Goal: Task Accomplishment & Management: Manage account settings

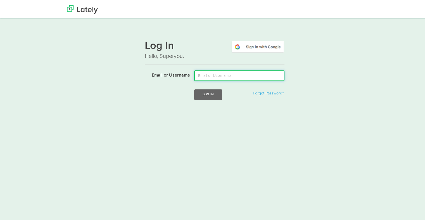
click at [238, 77] on input "Email or Username" at bounding box center [239, 74] width 90 height 11
type input "[EMAIL_ADDRESS][DOMAIN_NAME]"
click at [194, 88] on button "Log In" at bounding box center [208, 93] width 28 height 10
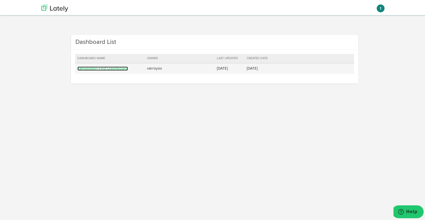
click at [96, 68] on link "Kensington First Dashboard" at bounding box center [102, 67] width 51 height 4
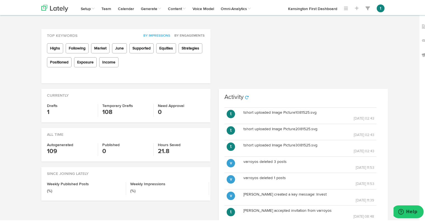
click at [47, 112] on h3 "1" at bounding box center [70, 111] width 47 height 9
click at [52, 107] on h4 "Drafts" at bounding box center [70, 105] width 47 height 4
click at [47, 110] on h3 "1" at bounding box center [70, 111] width 47 height 9
click at [49, 113] on h3 "1" at bounding box center [70, 111] width 47 height 9
click at [47, 112] on h3 "1" at bounding box center [70, 111] width 47 height 9
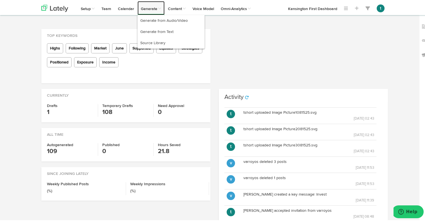
click at [143, 9] on link "Generate" at bounding box center [151, 7] width 27 height 14
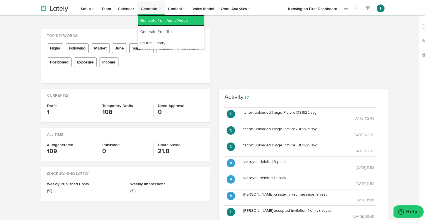
click at [157, 20] on link "Generate from Audio/Video" at bounding box center [171, 19] width 67 height 11
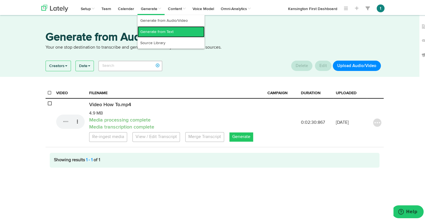
click at [154, 30] on link "Generate from Text" at bounding box center [171, 30] width 67 height 11
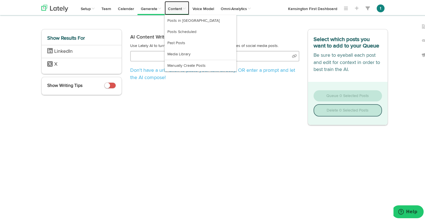
click at [175, 11] on link "Content" at bounding box center [177, 7] width 25 height 14
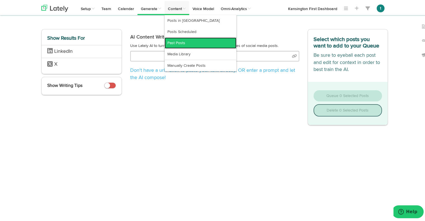
click at [174, 44] on link "Past Posts" at bounding box center [201, 41] width 72 height 11
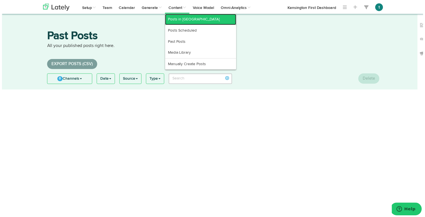
click at [180, 21] on link "Posts in [GEOGRAPHIC_DATA]" at bounding box center [201, 19] width 72 height 11
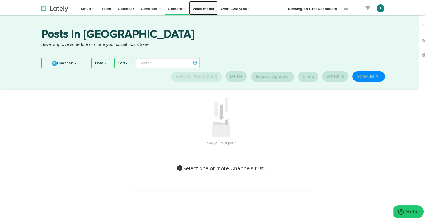
click at [206, 12] on link "Voice Model" at bounding box center [203, 7] width 28 height 14
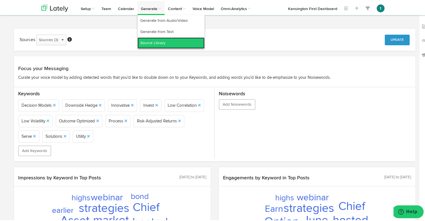
click at [149, 41] on link "Source Library" at bounding box center [171, 41] width 67 height 11
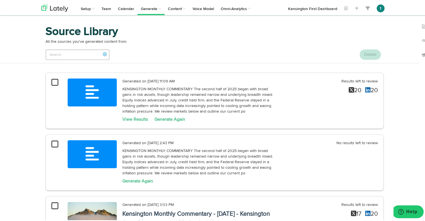
scroll to position [23, 0]
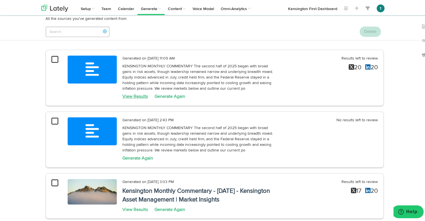
click at [133, 94] on link "View Results" at bounding box center [134, 95] width 25 height 4
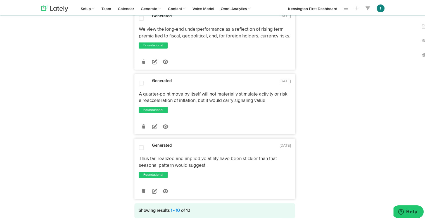
scroll to position [1347, 0]
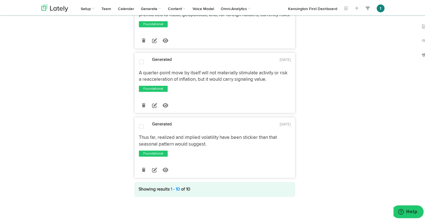
click at [139, 126] on span at bounding box center [141, 126] width 5 height 6
click at [139, 127] on span at bounding box center [141, 126] width 5 height 6
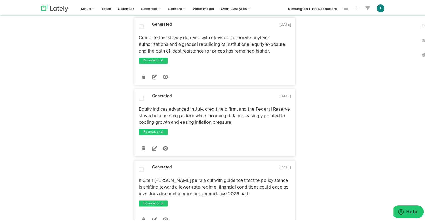
scroll to position [812, 0]
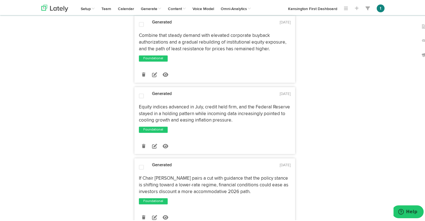
click at [140, 169] on span at bounding box center [141, 167] width 5 height 6
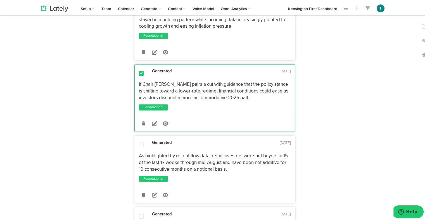
scroll to position [926, 0]
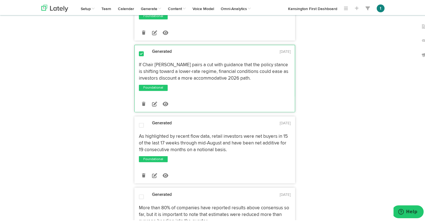
click at [139, 127] on span at bounding box center [141, 125] width 5 height 6
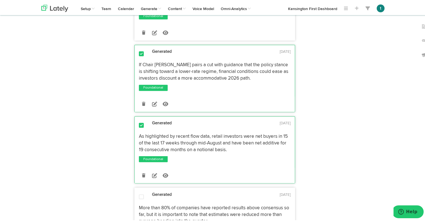
click at [139, 199] on span at bounding box center [141, 196] width 5 height 6
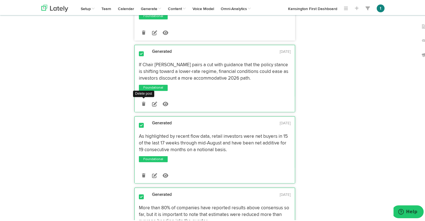
click at [142, 105] on icon at bounding box center [143, 103] width 3 height 4
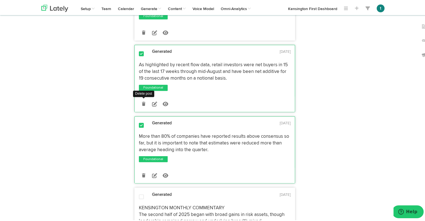
click at [143, 105] on icon at bounding box center [143, 103] width 3 height 4
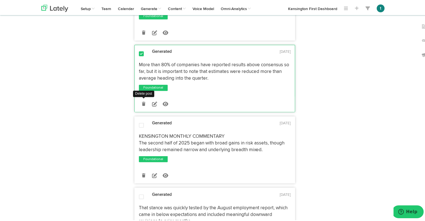
click at [143, 105] on icon at bounding box center [143, 103] width 3 height 4
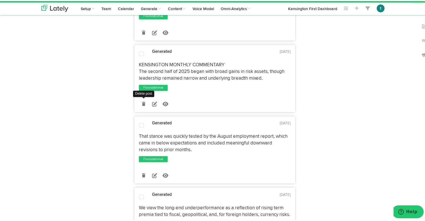
click at [143, 105] on icon at bounding box center [143, 103] width 3 height 4
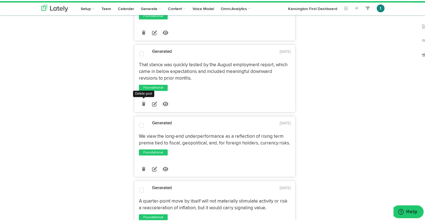
click at [143, 105] on icon at bounding box center [143, 103] width 3 height 4
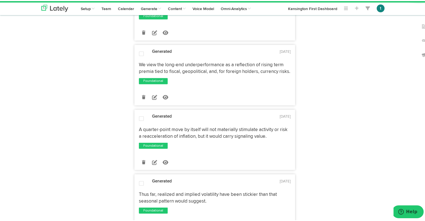
click at [143, 104] on div "Post Now Save As Draft to 0 Channels" at bounding box center [215, 96] width 160 height 15
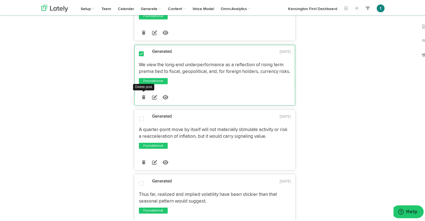
click at [142, 98] on icon at bounding box center [143, 96] width 3 height 4
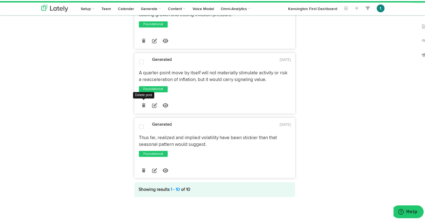
click at [142, 103] on icon at bounding box center [143, 104] width 3 height 4
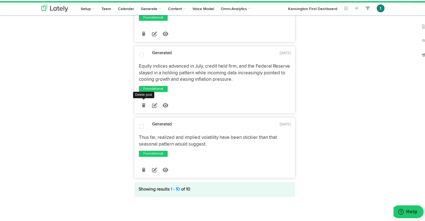
click at [142, 103] on icon at bounding box center [143, 104] width 3 height 4
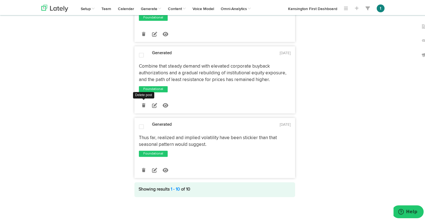
click at [142, 103] on icon at bounding box center [143, 104] width 3 height 4
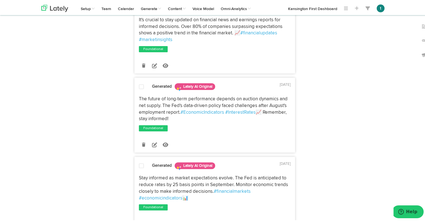
scroll to position [0, 0]
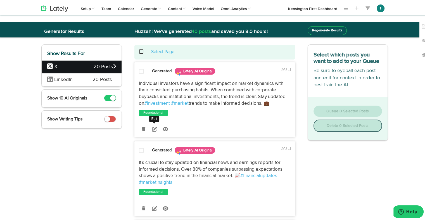
click at [152, 129] on icon at bounding box center [154, 128] width 5 height 5
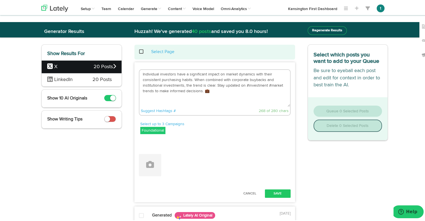
click at [203, 74] on textarea "Individual investors have a significant impact on market dynamics with their co…" at bounding box center [215, 87] width 151 height 37
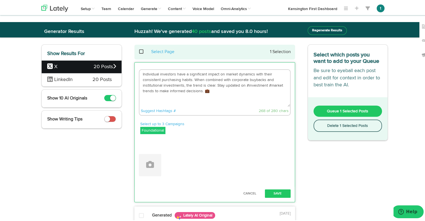
drag, startPoint x: 217, startPoint y: 96, endPoint x: 96, endPoint y: 53, distance: 128.7
paste textarea "1. Broad markets advanced in July: • S&P 500 +2.17% • Nasdaq 100 +2.38% • [PERS…"
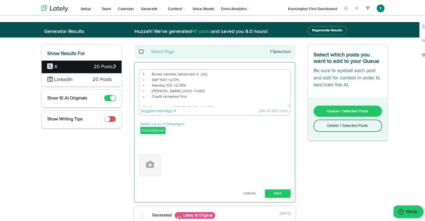
scroll to position [20, 0]
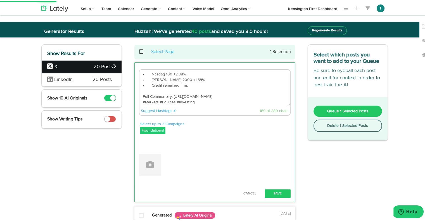
click at [192, 89] on textarea "1. Broad markets advanced in July: • S&P 500 +2.17% • Nasdaq 100 +2.38% • [PERS…" at bounding box center [215, 87] width 151 height 37
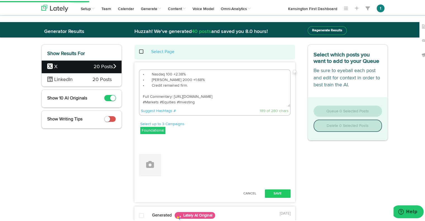
click at [207, 94] on textarea "1. Broad markets advanced in July: • S&P 500 +2.17% • Nasdaq 100 +2.38% • [PERS…" at bounding box center [215, 87] width 151 height 37
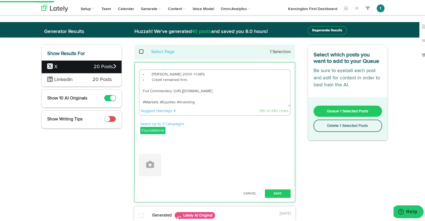
scroll to position [0, 0]
click at [213, 76] on textarea "1. Broad markets advanced in July: • S&P 500 +2.17% • Nasdaq 100 +2.38% • [PERS…" at bounding box center [215, 87] width 151 height 37
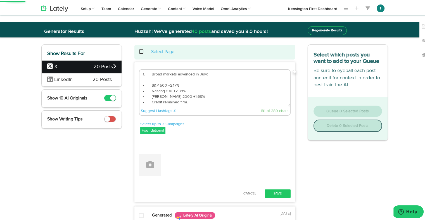
drag, startPoint x: 148, startPoint y: 72, endPoint x: 117, endPoint y: 77, distance: 31.4
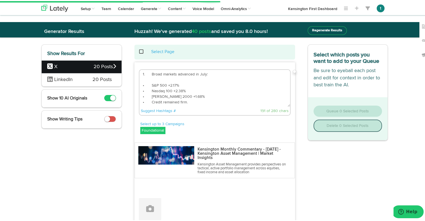
click at [148, 72] on textarea "1. Broad markets advanced in July: • S&P 500 +2.17% • Nasdaq 100 +2.38% • [PERS…" at bounding box center [215, 87] width 151 height 37
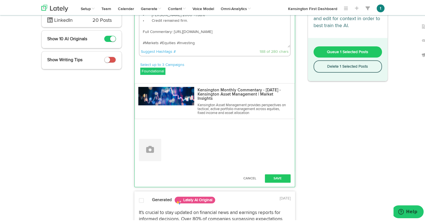
scroll to position [69, 0]
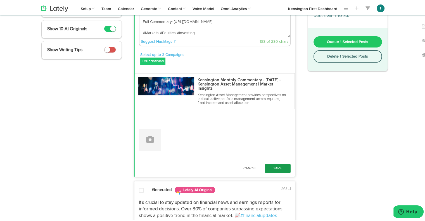
type textarea "Broad markets advanced in July: • S&P 500 +2.17% • Nasdaq 100 +2.38% • [PERSON_…"
click at [277, 166] on button "Save" at bounding box center [278, 167] width 26 height 8
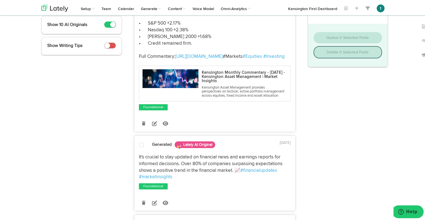
scroll to position [51, 0]
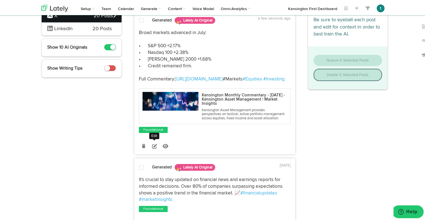
click at [152, 148] on icon at bounding box center [154, 145] width 5 height 5
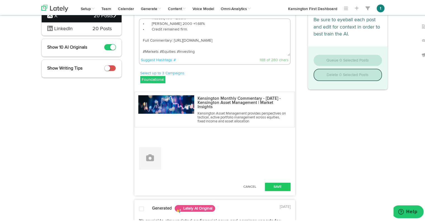
scroll to position [28, 0]
click at [143, 50] on textarea "Broad markets advanced in July: • S&P 500 +2.17% • Nasdaq 100 +2.38% • [PERSON_…" at bounding box center [215, 36] width 151 height 37
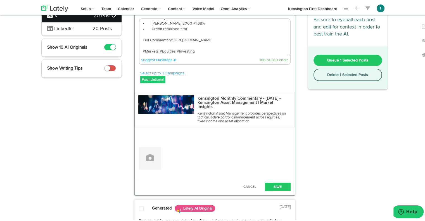
click at [154, 50] on textarea "Broad markets advanced in July: • S&P 500 +2.17% • Nasdaq 100 +2.38% • [PERSON_…" at bounding box center [215, 36] width 151 height 37
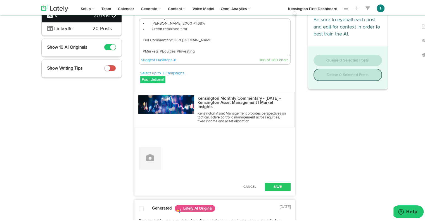
click at [157, 50] on textarea "Broad markets advanced in July: • S&P 500 +2.17% • Nasdaq 100 +2.38% • [PERSON_…" at bounding box center [215, 36] width 151 height 37
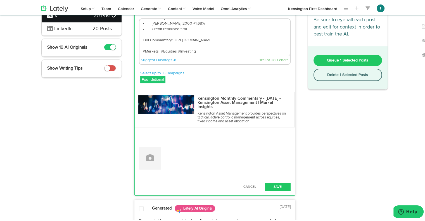
type textarea "Broad markets advanced in July: • S&P 500 +2.17% • Nasdaq 100 +2.38% • [PERSON_…"
click at [274, 187] on button "Save" at bounding box center [278, 186] width 26 height 8
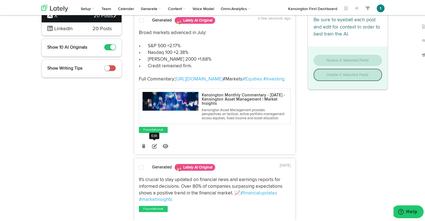
click at [152, 148] on icon at bounding box center [154, 145] width 5 height 5
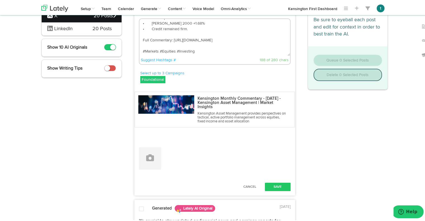
drag, startPoint x: 156, startPoint y: 51, endPoint x: 128, endPoint y: 49, distance: 28.9
click at [202, 48] on textarea "Broad markets advanced in July: • S&P 500 +2.17% • Nasdaq 100 +2.38% • [PERSON_…" at bounding box center [215, 36] width 151 height 37
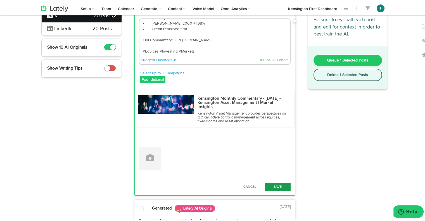
type textarea "Broad markets advanced in July: • S&P 500 +2.17% • Nasdaq 100 +2.38% • [PERSON_…"
click at [277, 185] on button "Save" at bounding box center [278, 186] width 26 height 8
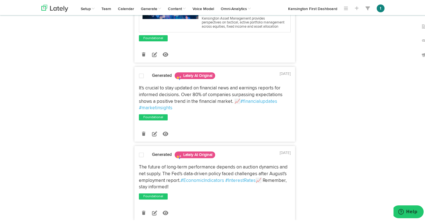
scroll to position [142, 0]
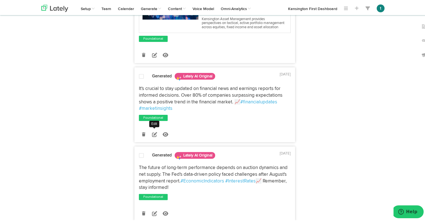
click at [153, 136] on icon at bounding box center [154, 133] width 5 height 5
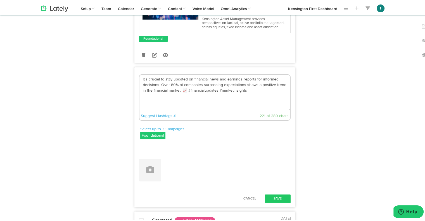
drag, startPoint x: 251, startPoint y: 125, endPoint x: 80, endPoint y: 80, distance: 177.3
paste textarea "2. Individual investors, corporate buybacks, and institutions all supported mar…"
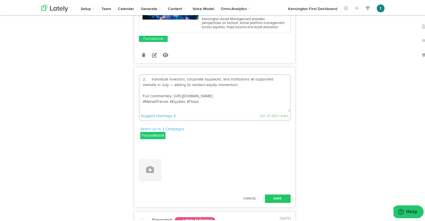
scroll to position [3, 0]
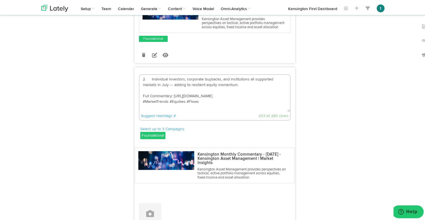
click at [149, 107] on textarea "2. Individual investors, corporate buybacks, and institutions all supported mar…" at bounding box center [215, 92] width 151 height 37
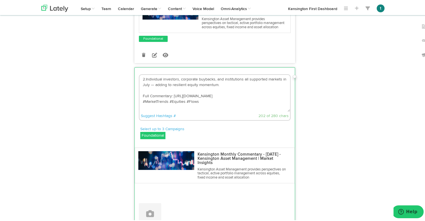
scroll to position [2, 0]
click at [205, 111] on textarea "Individual investors, corporate buybacks, and institutions all supported market…" at bounding box center [215, 92] width 151 height 37
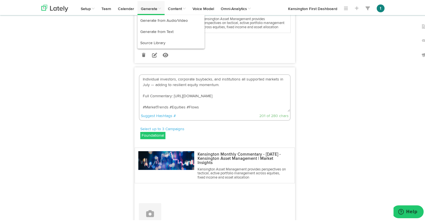
type textarea "Individual investors, corporate buybacks, and institutions all supported market…"
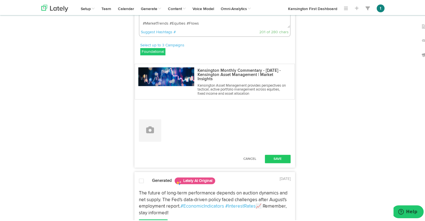
scroll to position [226, 0]
click at [278, 162] on button "Save" at bounding box center [278, 158] width 26 height 8
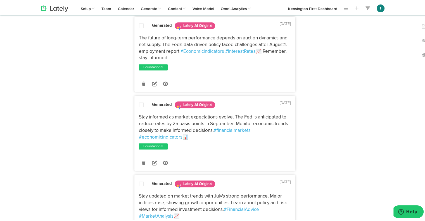
scroll to position [314, 0]
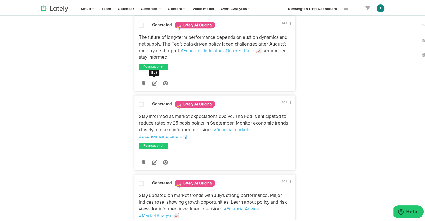
click at [152, 85] on icon at bounding box center [154, 82] width 5 height 5
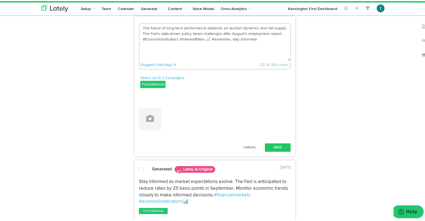
drag, startPoint x: 265, startPoint y: 101, endPoint x: 124, endPoint y: 67, distance: 145.0
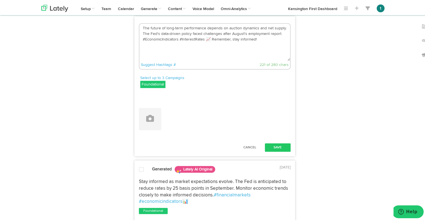
paste textarea "3. Retail investors remained steady buyers—net positive in 15 of the last 17 we…"
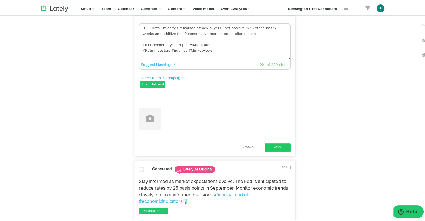
scroll to position [3, 0]
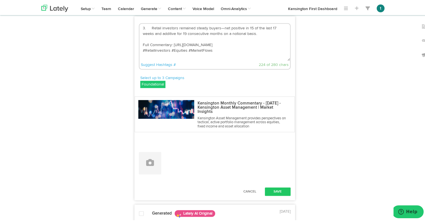
click at [148, 60] on textarea "3. Retail investors remained steady buyers—net positive in 15 of the last 17 we…" at bounding box center [215, 41] width 151 height 37
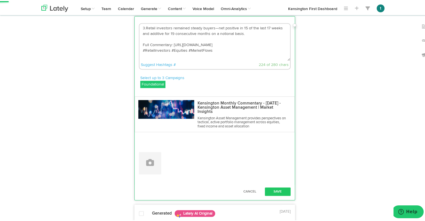
scroll to position [2, 0]
click at [214, 60] on textarea "Retail investors remained steady buyers—net positive in 15 of the last 17 weeks…" at bounding box center [215, 41] width 151 height 37
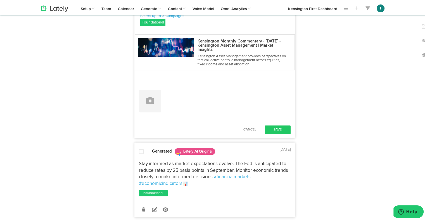
scroll to position [376, 0]
type textarea "Retail investors remained steady buyers—net positive in 15 of the last 17 weeks…"
click at [274, 133] on button "Save" at bounding box center [278, 128] width 26 height 8
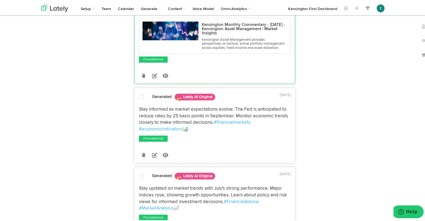
scroll to position [517, 0]
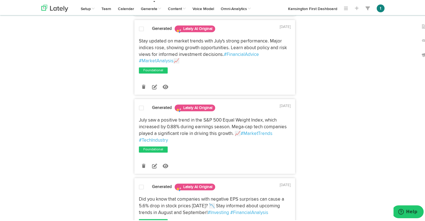
click at [152, 9] on icon at bounding box center [154, 6] width 5 height 5
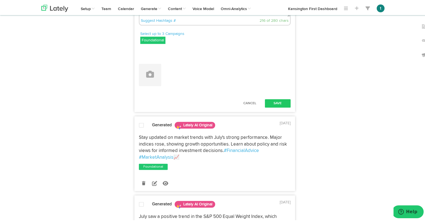
scroll to position [484, 0]
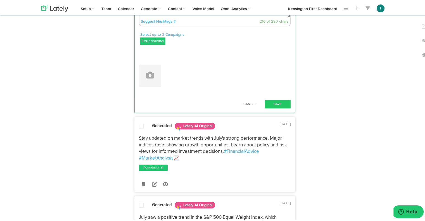
drag, startPoint x: 251, startPoint y: 88, endPoint x: 123, endPoint y: 60, distance: 130.8
click at [123, 60] on div "Show Results For X 20 Posts LinkedIn 20 Posts Show 10 AI Originals Show Writing…" at bounding box center [214, 101] width 355 height 1085
paste textarea "4. Earnings season delivered strength: 80%+ of companies beat expectations, rei…"
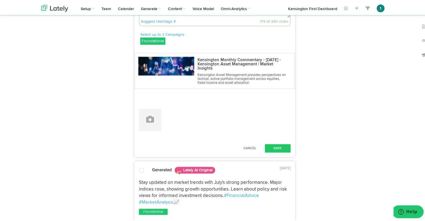
scroll to position [540, 0]
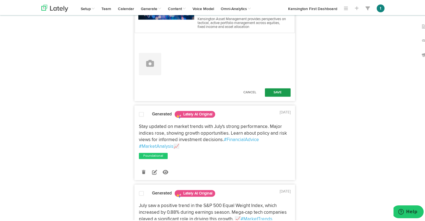
type textarea "Earnings season delivered strength: 80%+ of companies beat expectations, reinfo…"
click at [277, 96] on button "Save" at bounding box center [278, 91] width 26 height 8
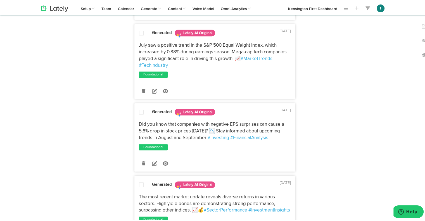
scroll to position [635, 0]
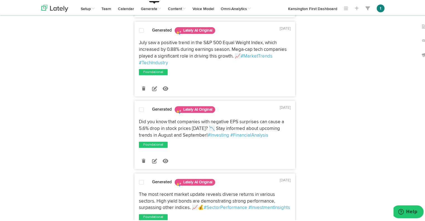
click at [153, 11] on icon at bounding box center [154, 8] width 5 height 5
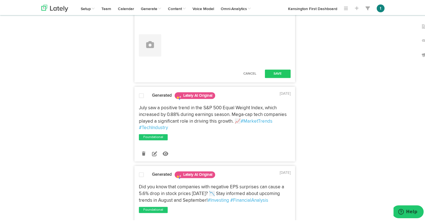
drag, startPoint x: 248, startPoint y: 89, endPoint x: 86, endPoint y: 49, distance: 167.3
paste textarea "5. Headline strength masked narrow breadth: the S&P 500 Equal Weight Index gain…"
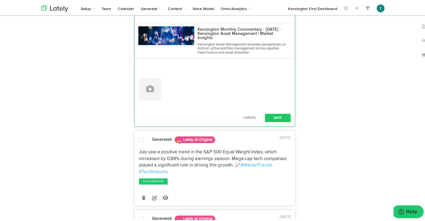
scroll to position [2, 0]
drag, startPoint x: 170, startPoint y: 78, endPoint x: 136, endPoint y: 79, distance: 34.4
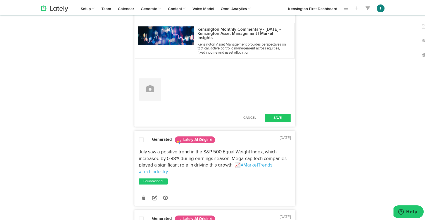
scroll to position [0, 0]
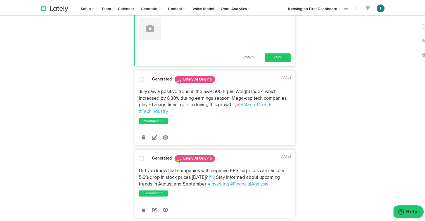
scroll to position [696, 0]
type textarea "Headline strength masked narrow breadth: the S&P 500 Equal Weight Index gained …"
click at [278, 61] on button "Save" at bounding box center [278, 56] width 26 height 8
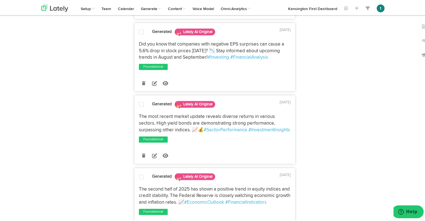
scroll to position [782, 0]
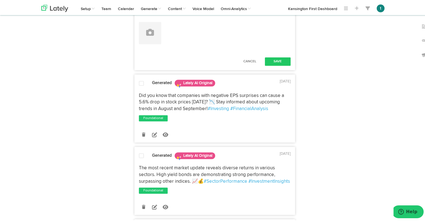
drag, startPoint x: 249, startPoint y: 93, endPoint x: 87, endPoint y: 44, distance: 168.9
paste textarea "6. Companies missing earnings faced sharp reactions—negative EPS surprises led …"
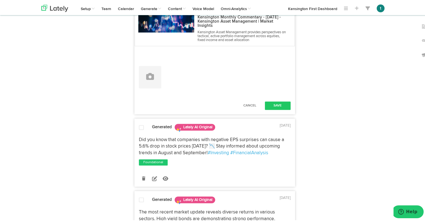
drag, startPoint x: 150, startPoint y: 81, endPoint x: 115, endPoint y: 78, distance: 34.5
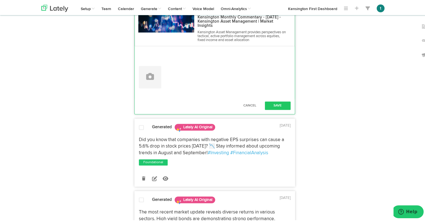
scroll to position [861, 0]
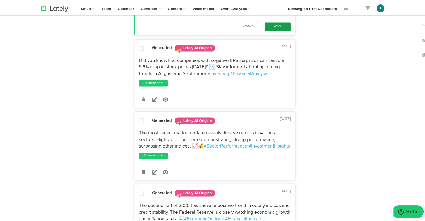
type textarea "Companies missing earnings faced sharp reactions—negative EPS surprises led to …"
click at [275, 30] on button "Save" at bounding box center [278, 25] width 26 height 8
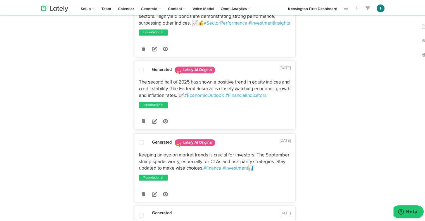
scroll to position [921, 0]
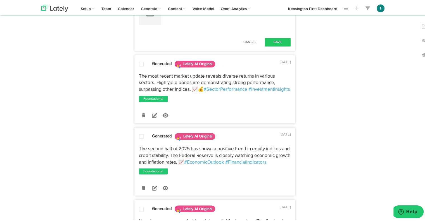
drag, startPoint x: 146, startPoint y: 75, endPoint x: 116, endPoint y: 62, distance: 33.0
paste textarea "7. High yield bonds outperformed in July, leading credit markets and outpacing …"
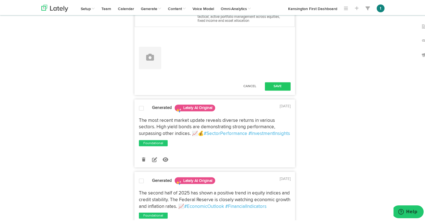
drag, startPoint x: 148, startPoint y: 92, endPoint x: 103, endPoint y: 82, distance: 46.3
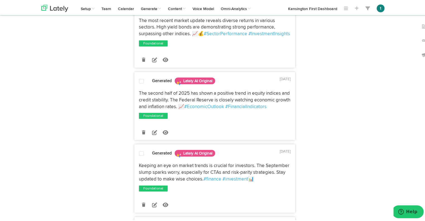
scroll to position [1027, 0]
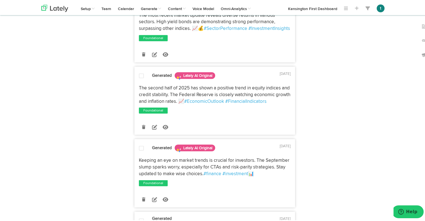
type textarea "High yield bonds outperformed in July, leading credit markets and outpacing oth…"
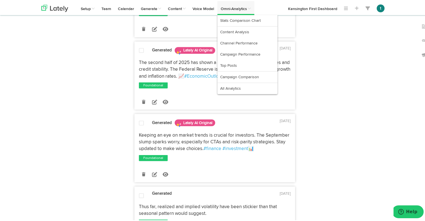
scroll to position [1071, 0]
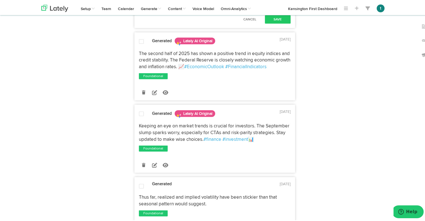
drag, startPoint x: 233, startPoint y: 119, endPoint x: 91, endPoint y: 56, distance: 155.1
paste textarea "8. Volatility has proven stickier than seasonal patterns suggest, with both rea…"
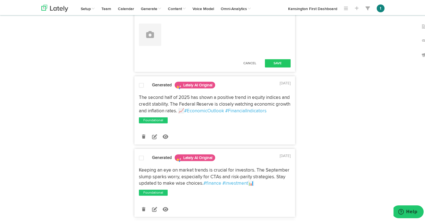
drag, startPoint x: 149, startPoint y: 94, endPoint x: 87, endPoint y: 81, distance: 62.8
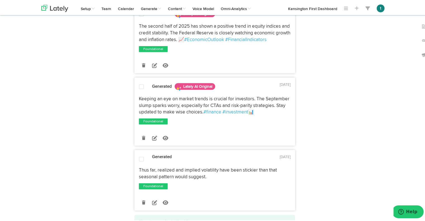
scroll to position [1143, 0]
type textarea "Volatility has proven stickier than seasonal patterns suggest, with both realiz…"
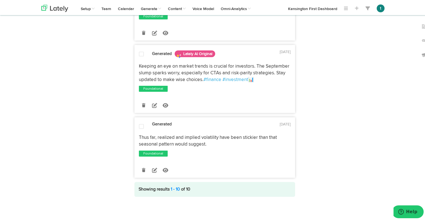
scroll to position [1218, 0]
click at [152, 34] on icon at bounding box center [154, 31] width 5 height 5
drag, startPoint x: 240, startPoint y: 113, endPoint x: 73, endPoint y: 70, distance: 172.8
paste textarea "9. The second half of 2025 has shown a positive trend in equity indices and cre…"
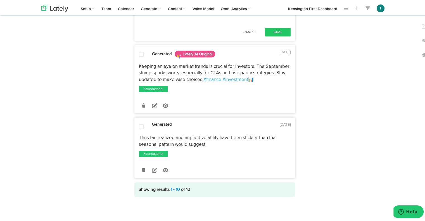
scroll to position [3, 0]
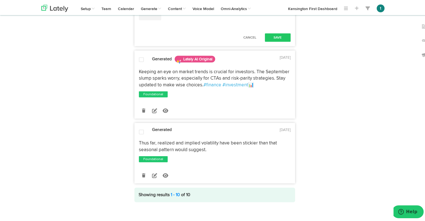
drag, startPoint x: 149, startPoint y: 95, endPoint x: 108, endPoint y: 81, distance: 43.0
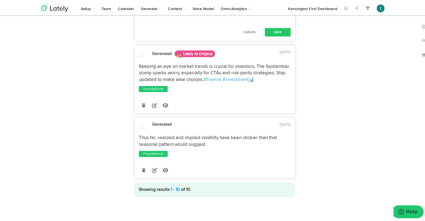
scroll to position [1294, 0]
type textarea "The second half of 2025 has shown a positive trend in equity indices and credit…"
click at [271, 36] on button "Save" at bounding box center [278, 31] width 26 height 8
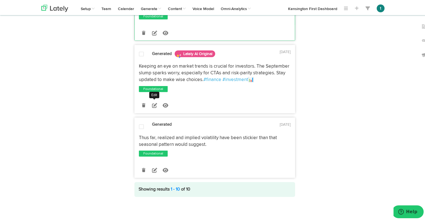
click at [152, 107] on icon at bounding box center [154, 104] width 5 height 5
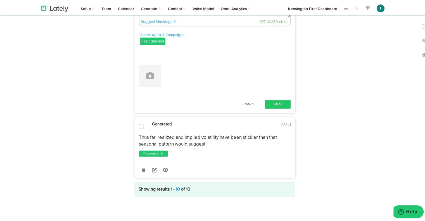
drag, startPoint x: 229, startPoint y: 125, endPoint x: 76, endPoint y: 74, distance: 161.9
paste textarea "10. The Fed’s steady stance was quickly tested by the August employment report,…"
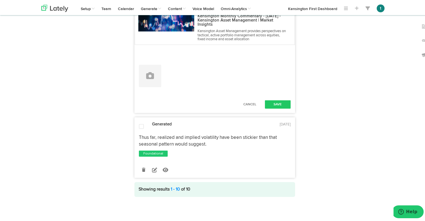
drag, startPoint x: 149, startPoint y: 107, endPoint x: 111, endPoint y: 102, distance: 38.9
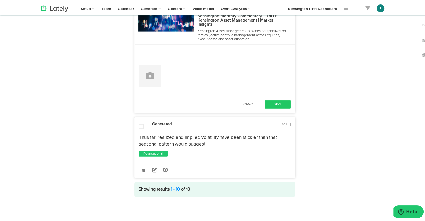
scroll to position [1477, 0]
type textarea "The Fed’s steady stance was quickly tested by the August employment report, whi…"
click at [272, 108] on button "Save" at bounding box center [278, 103] width 26 height 8
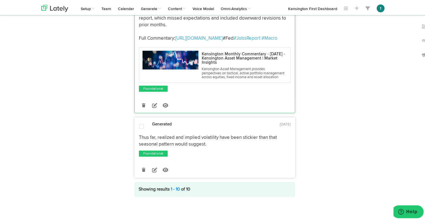
scroll to position [1503, 0]
click at [152, 169] on icon at bounding box center [154, 168] width 5 height 5
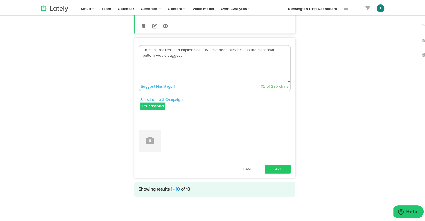
drag, startPoint x: 202, startPoint y: 142, endPoint x: 96, endPoint y: 86, distance: 120.2
paste textarea "11. Fed policy faced new challenges after August’s jobs report, highlighting th…"
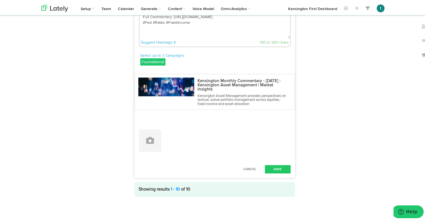
drag, startPoint x: 149, startPoint y: 129, endPoint x: 100, endPoint y: 119, distance: 50.2
click at [218, 37] on textarea "Fed policy faced new challenges after August’s jobs report, highlighting the te…" at bounding box center [215, 18] width 151 height 37
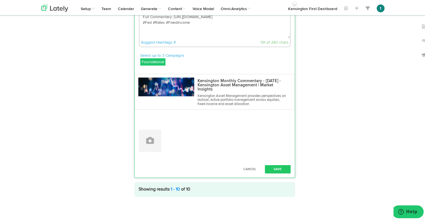
click at [213, 37] on textarea "Fed policy faced new challenges after August’s jobs report, highlighting the te…" at bounding box center [215, 18] width 151 height 37
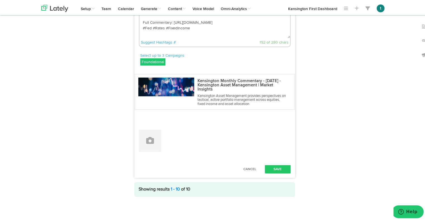
click at [200, 37] on textarea "Fed policy faced new challenges after August’s jobs report, highlighting the te…" at bounding box center [215, 18] width 151 height 37
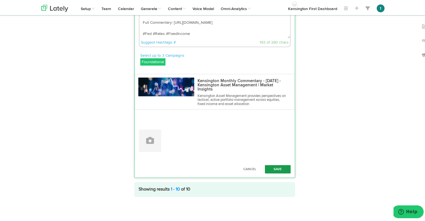
type textarea "Fed policy faced new challenges after August’s jobs report, highlighting the te…"
click at [281, 171] on button "Save" at bounding box center [278, 168] width 26 height 8
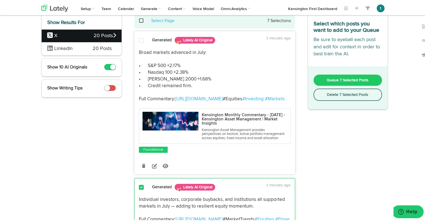
scroll to position [0, 0]
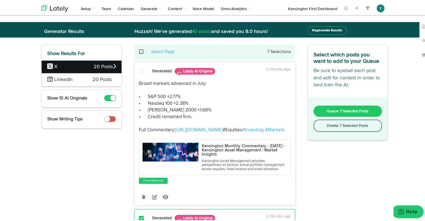
click at [140, 51] on span at bounding box center [144, 51] width 11 height 0
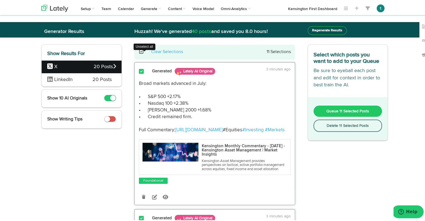
click at [140, 51] on span at bounding box center [144, 51] width 11 height 0
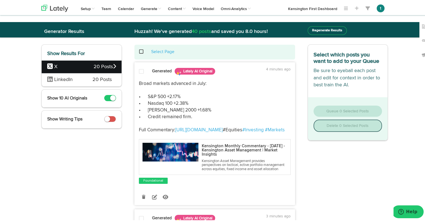
click at [76, 79] on span "LinkedIn" at bounding box center [65, 78] width 37 height 7
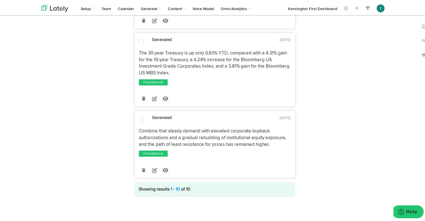
scroll to position [1633, 0]
click at [142, 169] on icon at bounding box center [143, 169] width 3 height 4
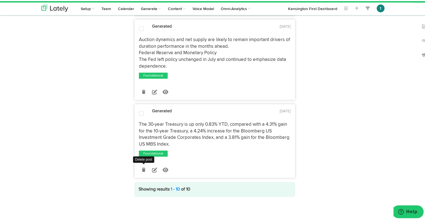
click at [142, 169] on icon at bounding box center [143, 169] width 3 height 4
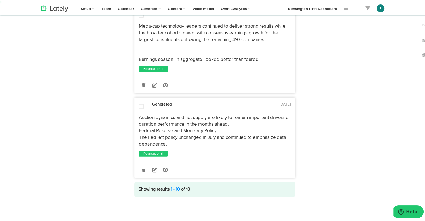
click at [142, 169] on icon at bounding box center [143, 169] width 3 height 4
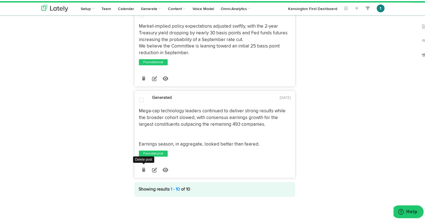
click at [142, 169] on icon at bounding box center [143, 169] width 3 height 4
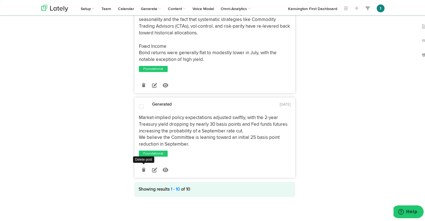
click at [142, 169] on icon at bounding box center [143, 169] width 3 height 4
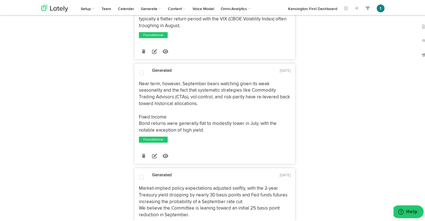
click at [142, 157] on icon at bounding box center [143, 155] width 3 height 4
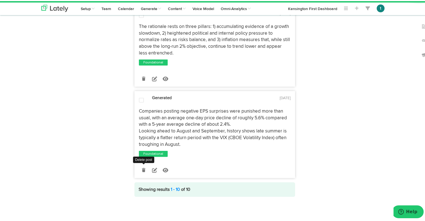
click at [142, 169] on icon at bounding box center [143, 169] width 3 height 4
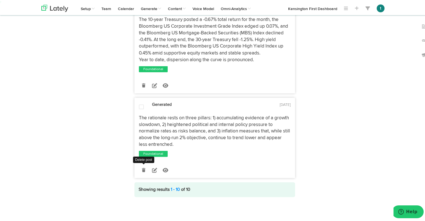
click at [142, 169] on icon at bounding box center [143, 169] width 3 height 4
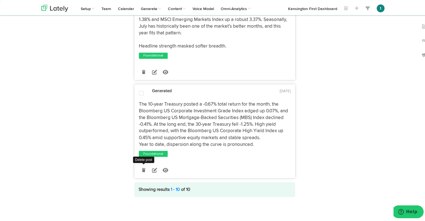
click at [142, 169] on icon at bounding box center [143, 169] width 3 height 4
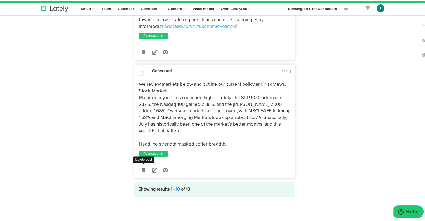
click at [142, 169] on icon at bounding box center [143, 169] width 3 height 4
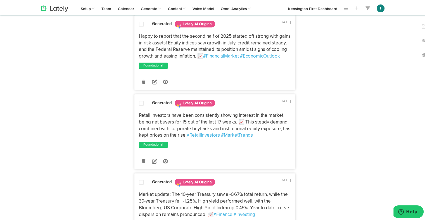
scroll to position [472, 0]
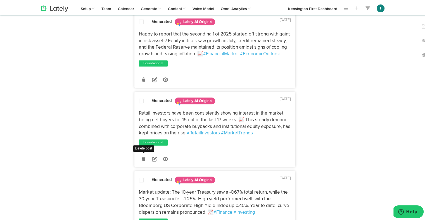
click at [142, 160] on icon at bounding box center [143, 158] width 3 height 4
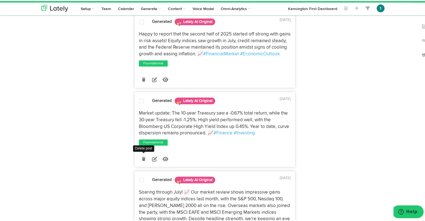
click at [142, 160] on icon at bounding box center [143, 158] width 3 height 4
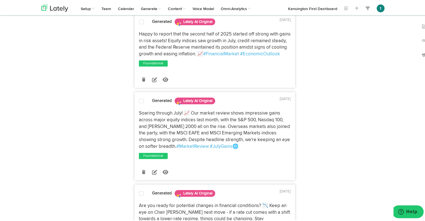
click at [140, 173] on div "Generated Lately AI Original [DATE] Soaring through July! 📈 Our market review s…" at bounding box center [215, 137] width 160 height 84
click at [141, 176] on link at bounding box center [144, 171] width 10 height 10
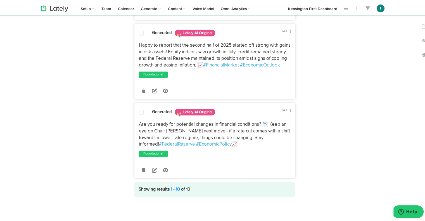
click at [142, 171] on icon at bounding box center [143, 169] width 3 height 4
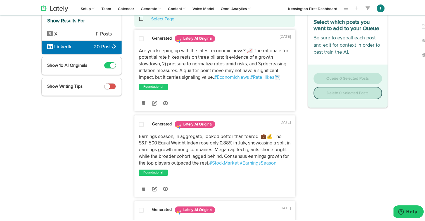
scroll to position [0, 0]
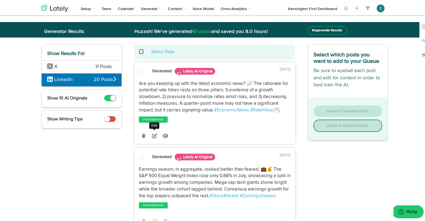
click at [152, 136] on icon at bounding box center [154, 134] width 5 height 5
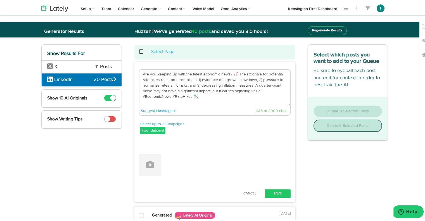
click at [196, 96] on textarea "Are you keeping up with the latest economic news? 📈 The rationale for potential…" at bounding box center [215, 87] width 151 height 37
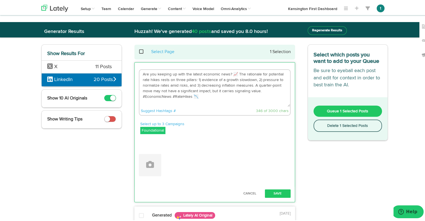
drag, startPoint x: 206, startPoint y: 97, endPoint x: 125, endPoint y: 56, distance: 91.1
paste textarea "2. Earnings misses carried an outsized impact this season. Companies with negat…"
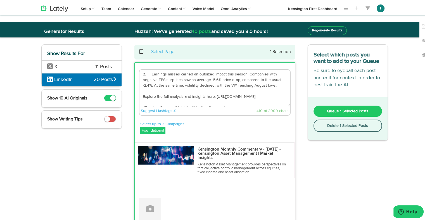
drag, startPoint x: 148, startPoint y: 73, endPoint x: 128, endPoint y: 72, distance: 20.4
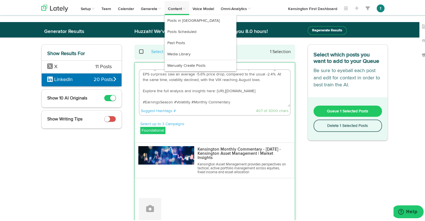
type textarea "Earnings misses carried an outsized impact this season. Companies with negative…"
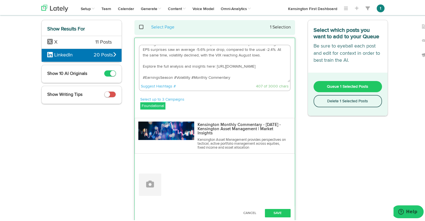
scroll to position [26, 0]
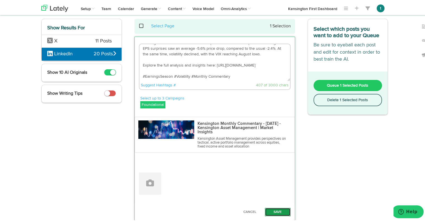
click at [274, 208] on button "Save" at bounding box center [278, 211] width 26 height 8
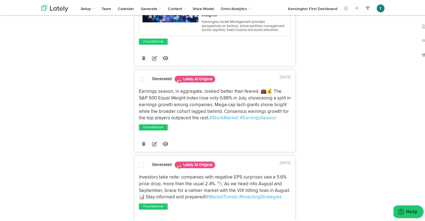
scroll to position [133, 0]
click at [152, 145] on icon at bounding box center [154, 142] width 5 height 5
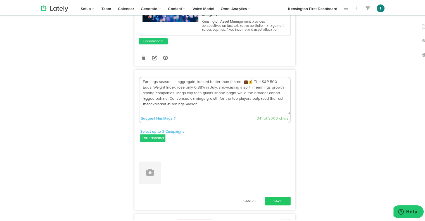
drag, startPoint x: 211, startPoint y: 127, endPoint x: 118, endPoint y: 71, distance: 108.4
paste textarea "3. Retail investors have been consistently showing interest in the market, bein…"
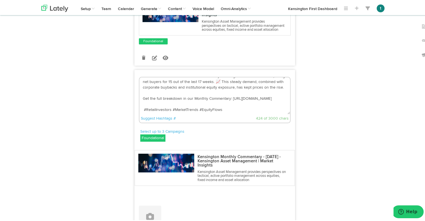
click at [142, 113] on textarea "3. Retail investors have been consistently showing interest in the market, bein…" at bounding box center [215, 94] width 151 height 37
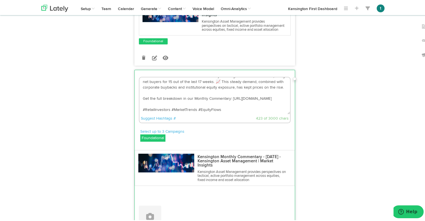
scroll to position [0, 0]
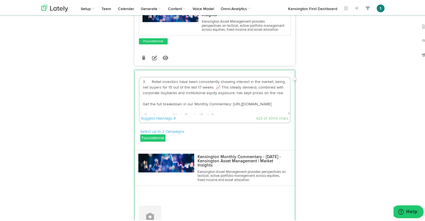
drag, startPoint x: 148, startPoint y: 105, endPoint x: 112, endPoint y: 103, distance: 35.8
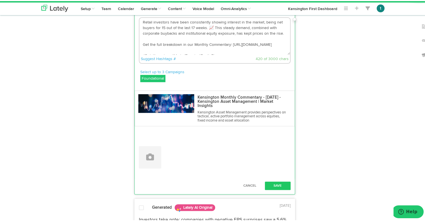
scroll to position [195, 0]
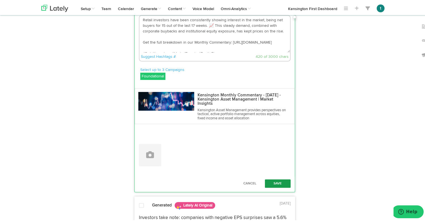
type textarea "Retail investors have been consistently showing interest in the market, being n…"
click at [273, 187] on button "Save" at bounding box center [278, 182] width 26 height 8
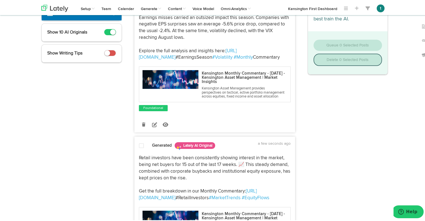
scroll to position [29, 0]
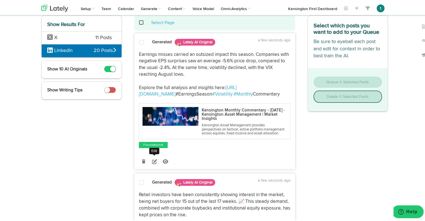
click at [153, 163] on icon at bounding box center [154, 160] width 5 height 5
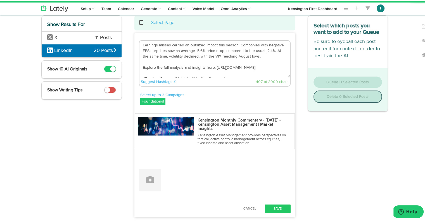
scroll to position [17, 0]
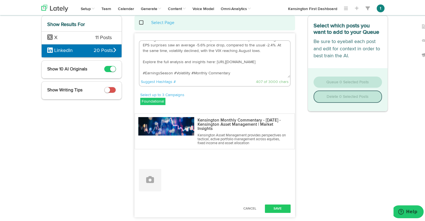
click at [206, 72] on textarea "Earnings misses carried an outsized impact this season. Companies with negative…" at bounding box center [215, 58] width 151 height 37
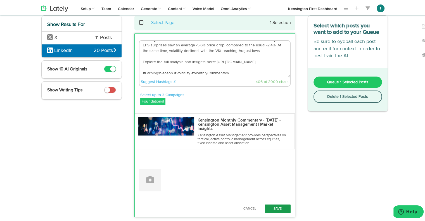
type textarea "Earnings misses carried an outsized impact this season. Companies with negative…"
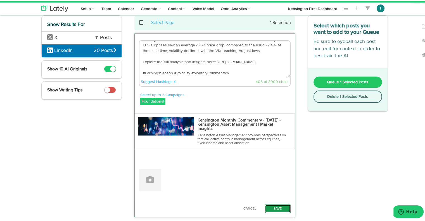
click at [270, 207] on button "Save" at bounding box center [278, 208] width 26 height 8
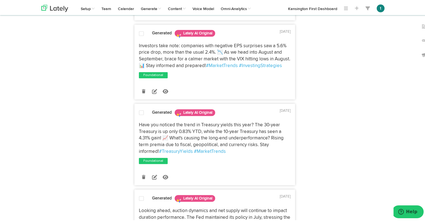
scroll to position [320, 0]
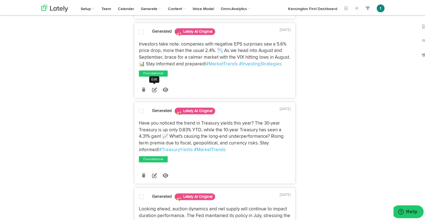
click at [152, 91] on icon at bounding box center [154, 88] width 5 height 5
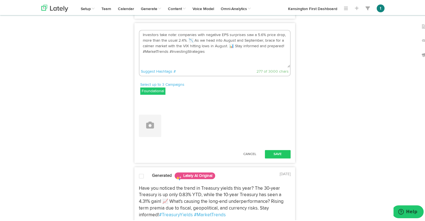
drag, startPoint x: 209, startPoint y: 101, endPoint x: 89, endPoint y: 59, distance: 127.3
click at [89, 59] on div "Show Results For X 11 Posts LinkedIn 20 Posts Show 10 AI Originals Show Writing…" at bounding box center [214, 77] width 355 height 709
paste textarea "4. Fixed income markets reflected mixed results in July: • 10-year Treasury tot…"
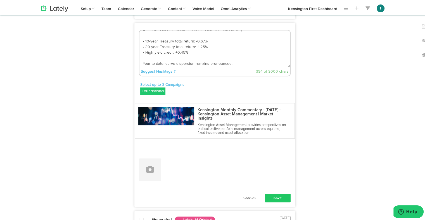
scroll to position [0, 0]
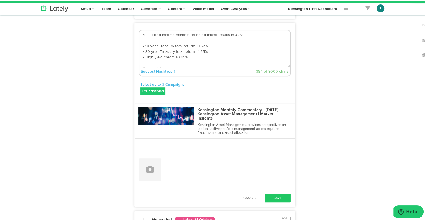
drag, startPoint x: 149, startPoint y: 81, endPoint x: 122, endPoint y: 81, distance: 27.1
click at [122, 81] on div "Show Results For X 11 Posts LinkedIn 20 Posts Show 10 AI Originals Show Writing…" at bounding box center [214, 99] width 355 height 753
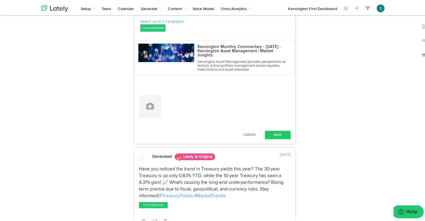
scroll to position [384, 0]
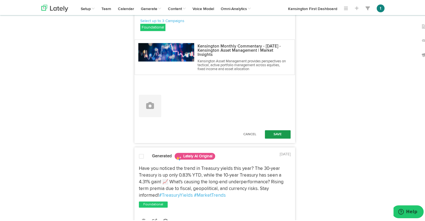
type textarea "Fixed income markets reflected mixed results in July: • 10-year Treasury total …"
click at [276, 138] on button "Save" at bounding box center [278, 133] width 26 height 8
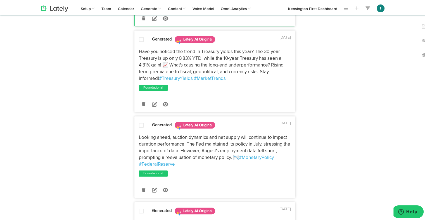
scroll to position [473, 0]
click at [152, 106] on icon at bounding box center [154, 103] width 5 height 5
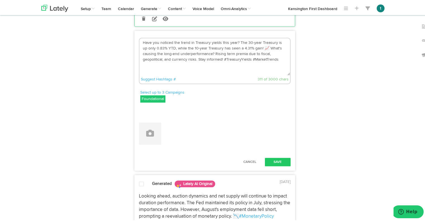
drag, startPoint x: 286, startPoint y: 136, endPoint x: 97, endPoint y: 85, distance: 195.8
paste textarea "5. The second half of 2025 began with broad gains in risk assets. Equity indice…"
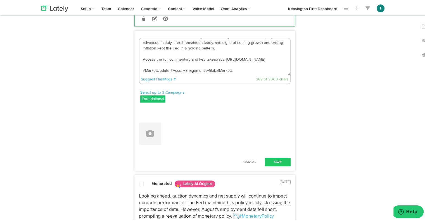
scroll to position [0, 0]
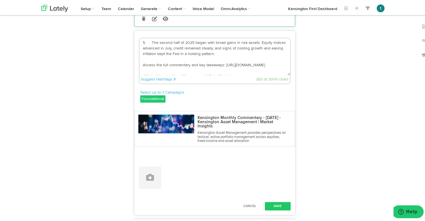
drag, startPoint x: 148, startPoint y: 114, endPoint x: 113, endPoint y: 114, distance: 35.2
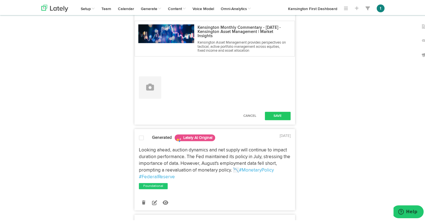
scroll to position [564, 0]
type textarea "The second half of 2025 began with broad gains in risk assets. Equity indices a…"
click at [274, 119] on button "Save" at bounding box center [278, 114] width 26 height 8
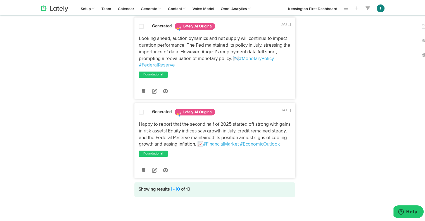
scroll to position [709, 0]
click at [142, 171] on icon at bounding box center [143, 169] width 3 height 4
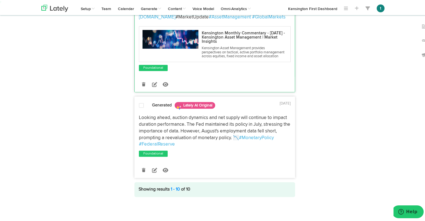
scroll to position [637, 0]
click at [152, 171] on icon at bounding box center [154, 169] width 5 height 5
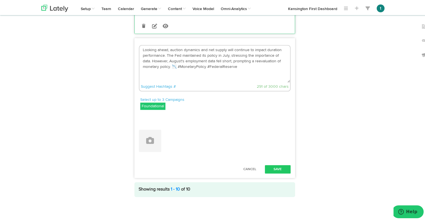
scroll to position [695, 0]
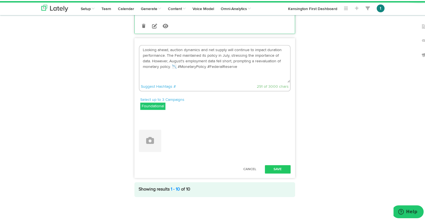
drag, startPoint x: 256, startPoint y: 69, endPoint x: 92, endPoint y: 24, distance: 169.4
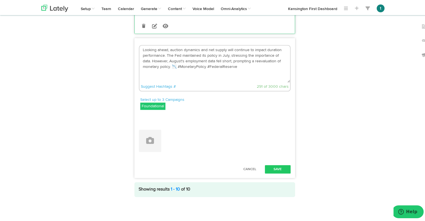
paste textarea "6. Markets are focused on the Fed’s next move. A rate cut paired with guidance …"
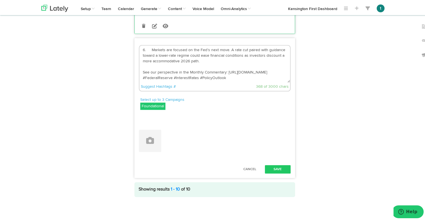
scroll to position [0, 0]
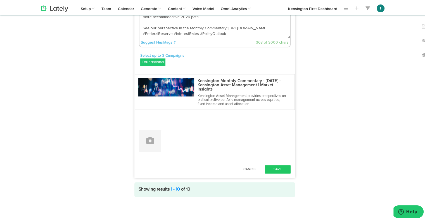
drag, startPoint x: 149, startPoint y: 49, endPoint x: 112, endPoint y: 46, distance: 37.0
click at [208, 37] on textarea "Markets are focused on the Fed’s next move. A rate cut paired with guidance tow…" at bounding box center [215, 18] width 151 height 37
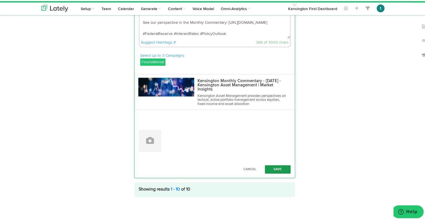
type textarea "Markets are focused on the Fed’s next move. A rate cut paired with guidance tow…"
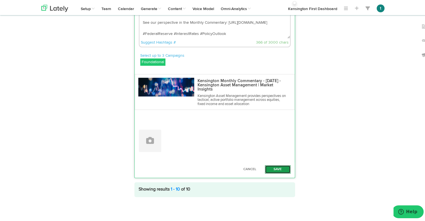
click at [271, 173] on button "Save" at bounding box center [278, 168] width 26 height 8
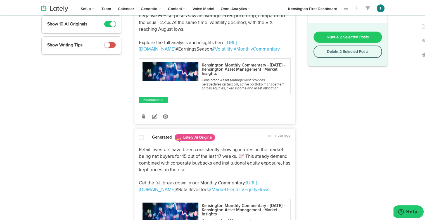
scroll to position [0, 0]
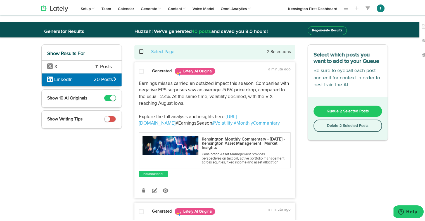
click at [139, 51] on span at bounding box center [144, 51] width 11 height 0
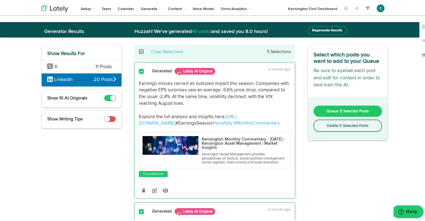
click at [90, 69] on div "X 11 Posts" at bounding box center [82, 65] width 80 height 13
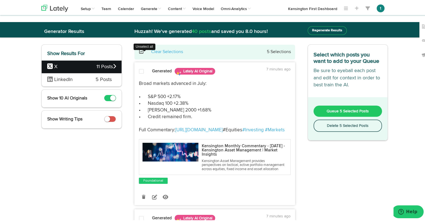
click at [139, 51] on span at bounding box center [144, 51] width 11 height 0
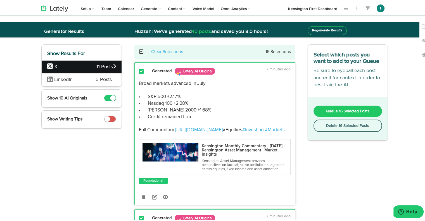
click at [344, 110] on span "Queue 16 Selected Posts" at bounding box center [348, 110] width 44 height 4
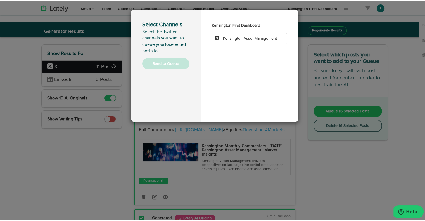
click at [228, 37] on span "Kensington Asset Management" at bounding box center [250, 38] width 54 height 4
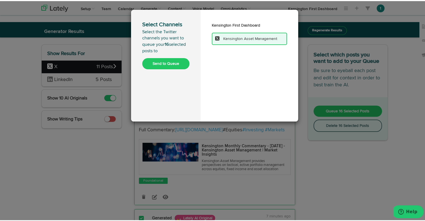
click at [226, 38] on span "Kensington Asset Management" at bounding box center [250, 38] width 54 height 4
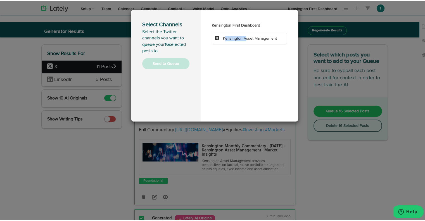
click at [226, 38] on span "Kensington Asset Management" at bounding box center [250, 38] width 54 height 4
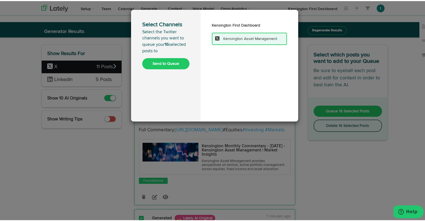
click at [223, 153] on div "Select Channels Select the Twitter channels you want to queue your 16 selected …" at bounding box center [215, 110] width 430 height 221
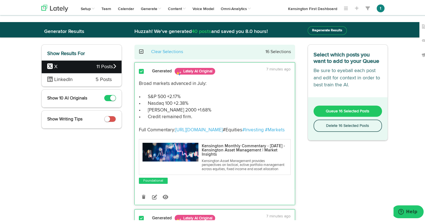
click at [139, 51] on span at bounding box center [144, 51] width 11 height 0
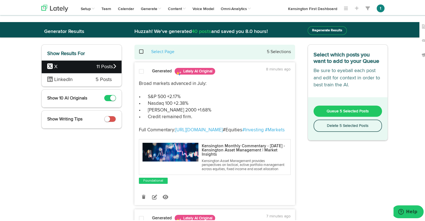
click at [111, 76] on div "LinkedIn 5 Posts" at bounding box center [82, 78] width 80 height 13
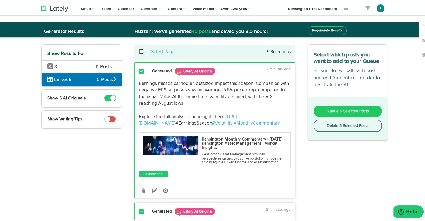
click at [139, 51] on span at bounding box center [144, 51] width 11 height 0
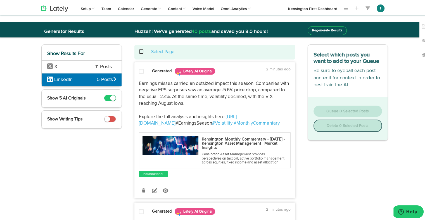
click at [106, 65] on span "11 Posts" at bounding box center [103, 65] width 16 height 7
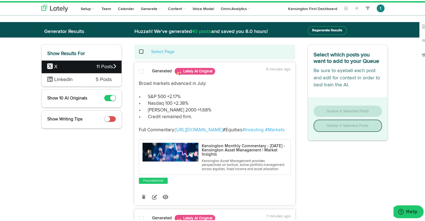
click at [139, 51] on div "Select Page" at bounding box center [215, 51] width 152 height 6
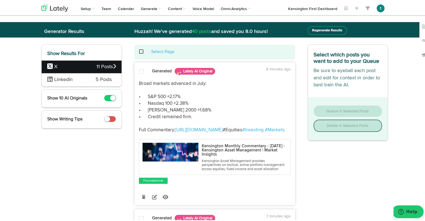
click at [140, 51] on span at bounding box center [144, 51] width 11 height 0
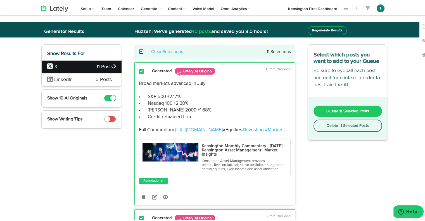
click at [357, 108] on span "Queue 11 Selected Posts" at bounding box center [348, 110] width 43 height 4
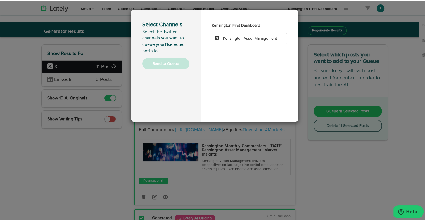
click at [243, 38] on span "Kensington Asset Management" at bounding box center [250, 38] width 54 height 4
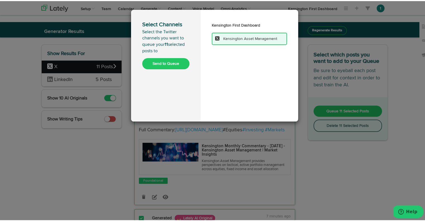
click at [171, 60] on button "Send to Queue" at bounding box center [165, 62] width 47 height 11
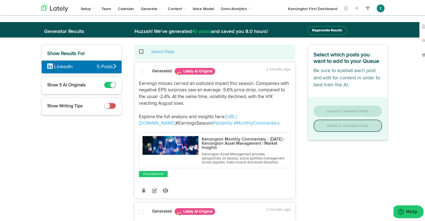
click at [73, 56] on div "Show Results For LinkedIn 5 Posts" at bounding box center [81, 57] width 81 height 29
click at [126, 6] on link "Calendar" at bounding box center [126, 7] width 23 height 14
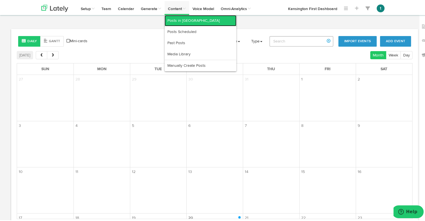
click at [171, 18] on link "Posts in [GEOGRAPHIC_DATA]" at bounding box center [201, 19] width 72 height 11
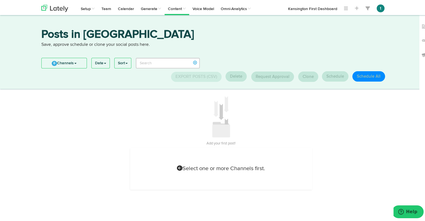
click at [177, 168] on span at bounding box center [180, 167] width 6 height 6
click at [62, 63] on link "0 Channels" at bounding box center [64, 62] width 45 height 10
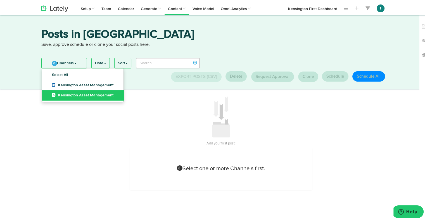
click at [74, 93] on span "Kensington Asset Management" at bounding box center [83, 94] width 62 height 4
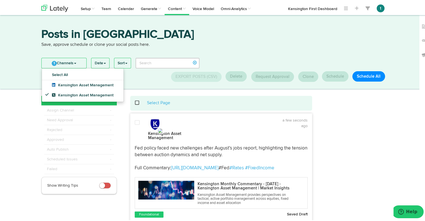
click at [135, 102] on span at bounding box center [140, 102] width 11 height 0
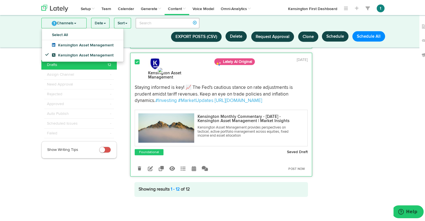
scroll to position [1715, 0]
click at [138, 166] on icon at bounding box center [139, 168] width 3 height 4
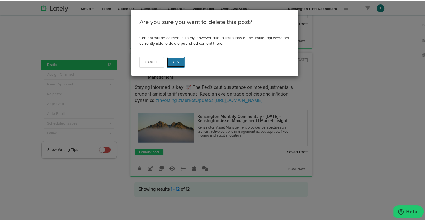
click at [169, 61] on button "Yes" at bounding box center [176, 61] width 18 height 11
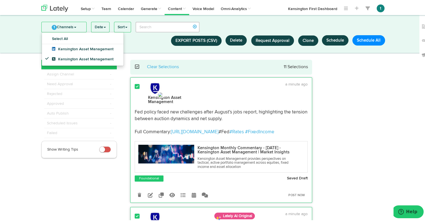
scroll to position [0, 0]
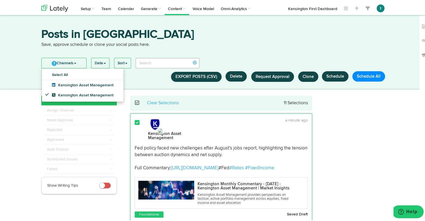
click at [104, 184] on span at bounding box center [105, 184] width 12 height 6
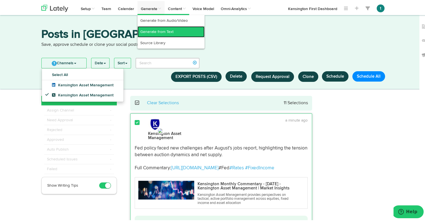
click at [162, 33] on link "Generate from Text" at bounding box center [171, 30] width 67 height 11
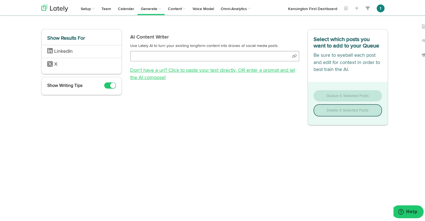
click at [246, 70] on span ", OR enter a prompt and let the AI compose!" at bounding box center [212, 73] width 165 height 12
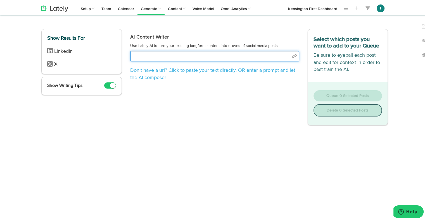
click at [289, 54] on input "text" at bounding box center [214, 55] width 169 height 11
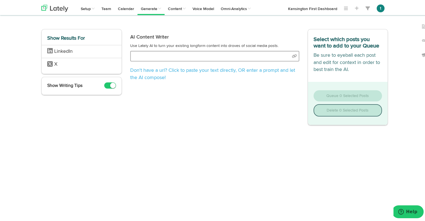
select select "natural"
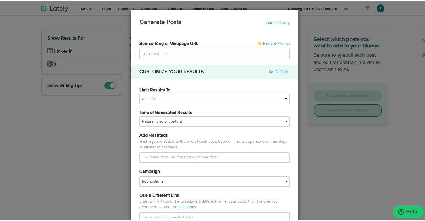
type input "6. Markets are focused on the Fed’s next move. A rate cut paired with guidance …"
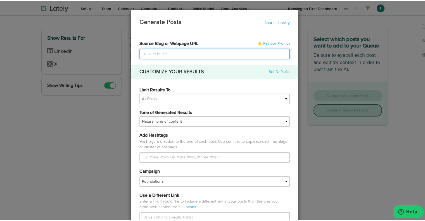
click at [175, 52] on input at bounding box center [215, 53] width 150 height 11
paste input "[URL][DOMAIN_NAME]"
type input "[URL][DOMAIN_NAME]"
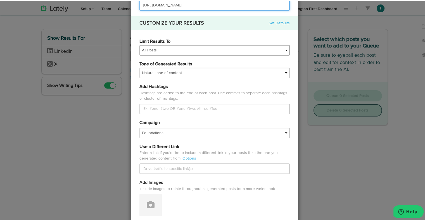
scroll to position [45, 0]
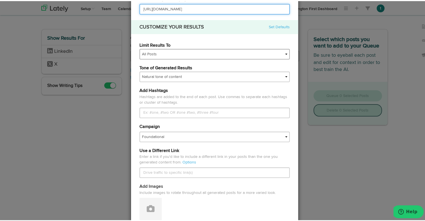
type input "[URL][DOMAIN_NAME]"
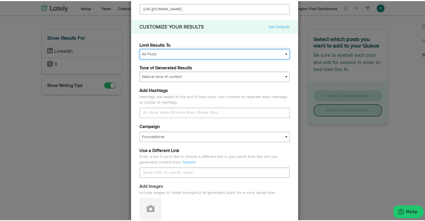
click at [158, 51] on select "All Posts Top 30 Posts Top 25 Posts Top 20 Posts Top 15 Posts Top 10 Posts" at bounding box center [215, 53] width 150 height 11
select select "10"
click at [140, 48] on select "All Posts Top 30 Posts Top 25 Posts Top 20 Posts Top 15 Posts Top 10 Posts" at bounding box center [215, 53] width 150 height 11
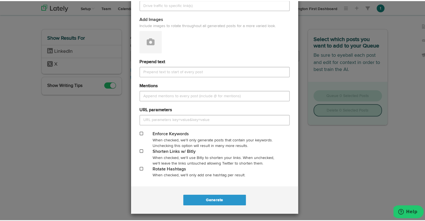
scroll to position [212, 0]
click at [200, 199] on button "Generate" at bounding box center [214, 199] width 62 height 11
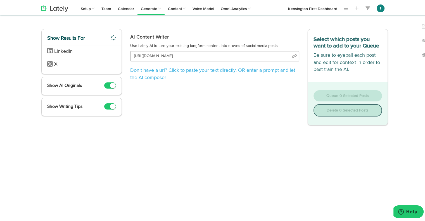
scroll to position [0, 3]
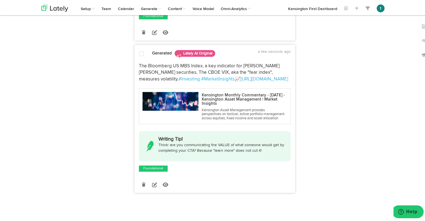
scroll to position [714, 0]
click at [141, 56] on span at bounding box center [141, 53] width 5 height 6
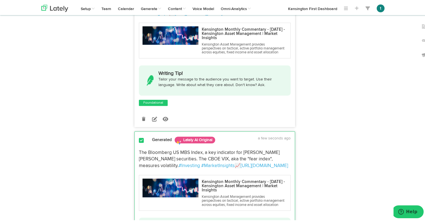
scroll to position [485, 0]
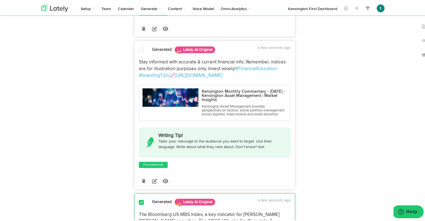
click at [140, 52] on span at bounding box center [141, 49] width 5 height 6
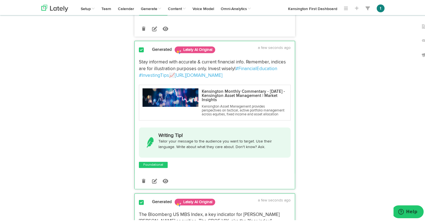
scroll to position [365, 0]
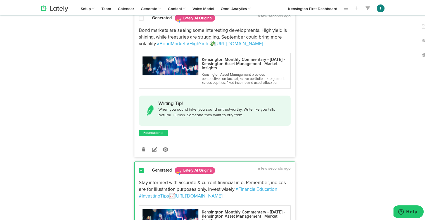
click at [140, 20] on span at bounding box center [141, 18] width 5 height 6
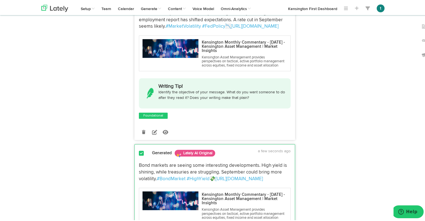
scroll to position [193, 0]
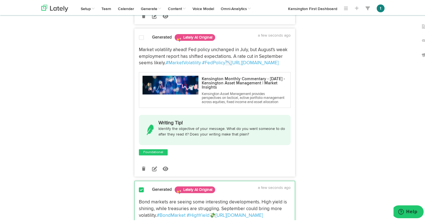
click at [139, 39] on span at bounding box center [141, 37] width 5 height 6
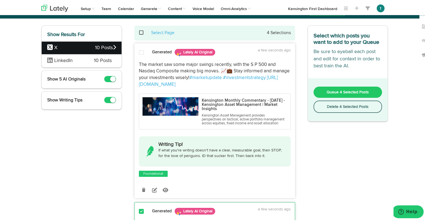
scroll to position [0, 0]
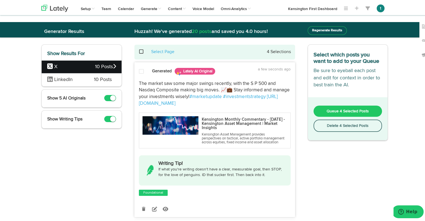
click at [341, 124] on button "Delete 4 Selected Posts" at bounding box center [348, 125] width 69 height 12
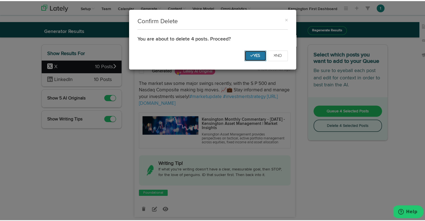
click at [255, 55] on icon "Yes" at bounding box center [256, 54] width 10 height 3
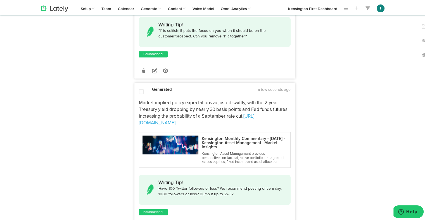
scroll to position [770, 0]
click at [139, 93] on span at bounding box center [141, 91] width 5 height 6
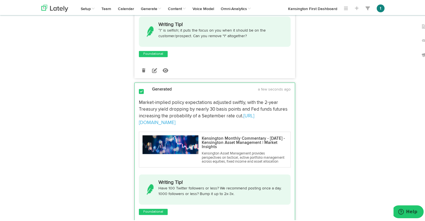
scroll to position [642, 0]
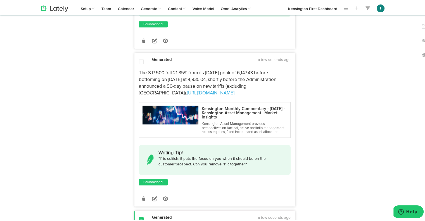
click at [139, 64] on span at bounding box center [141, 61] width 5 height 6
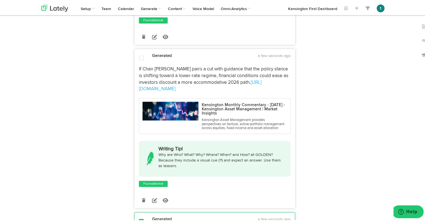
scroll to position [482, 0]
click at [139, 60] on span at bounding box center [141, 58] width 5 height 6
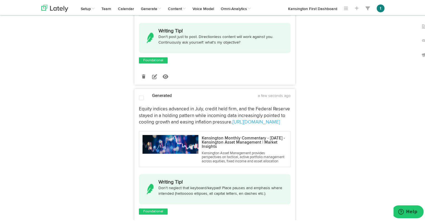
scroll to position [290, 0]
click at [139, 101] on div at bounding box center [141, 98] width 13 height 6
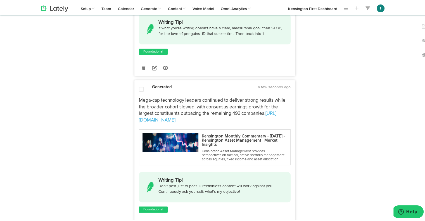
scroll to position [133, 0]
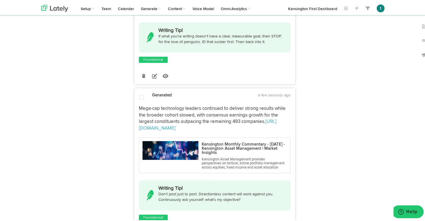
click at [139, 99] on span at bounding box center [141, 97] width 5 height 6
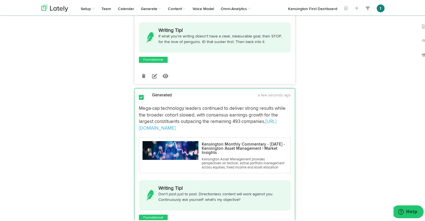
scroll to position [0, 0]
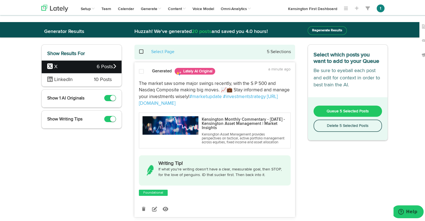
click at [342, 123] on button "Delete 5 Selected Posts" at bounding box center [348, 125] width 69 height 12
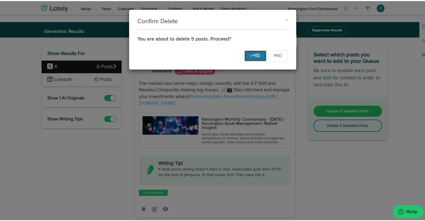
click at [256, 56] on icon "Yes" at bounding box center [256, 54] width 10 height 3
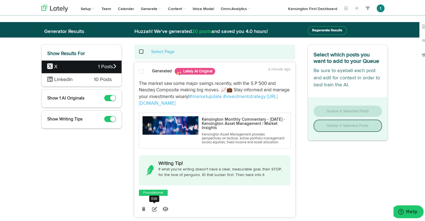
click at [153, 211] on icon at bounding box center [154, 208] width 5 height 5
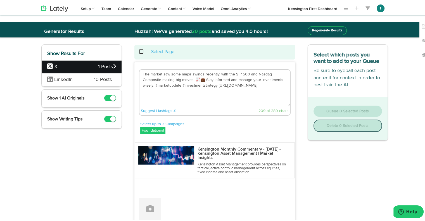
drag, startPoint x: 201, startPoint y: 101, endPoint x: 130, endPoint y: 48, distance: 89.3
click at [130, 48] on div "Select Page The market saw some major swings recently, with the S P 500 and Nas…" at bounding box center [214, 147] width 169 height 206
paste textarea "12. Markets anticipate a 25 bps Fed rate cut in September—underscoring the impo…"
drag, startPoint x: 149, startPoint y: 73, endPoint x: 89, endPoint y: 55, distance: 62.4
click at [89, 55] on div "Show Results For X 1 Posts LinkedIn 10 Posts Show 1 AI Originals Show Writing T…" at bounding box center [214, 146] width 355 height 206
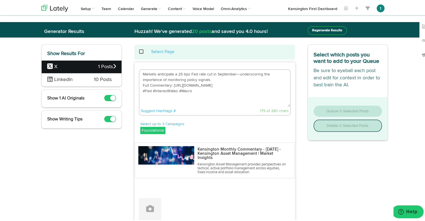
click at [212, 78] on textarea "Markets anticipate a 25 bps Fed rate cut in September—underscoring the importan…" at bounding box center [215, 87] width 151 height 37
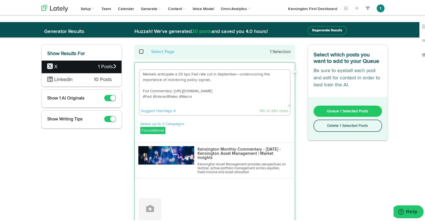
click at [200, 96] on textarea "Markets anticipate a 25 bps Fed rate cut in September—underscoring the importan…" at bounding box center [215, 87] width 151 height 37
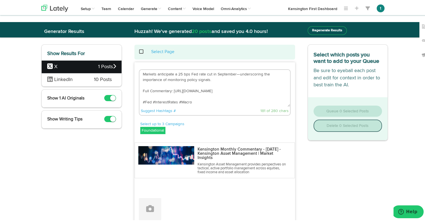
type textarea "Markets anticipate a 25 bps Fed rate cut in September—underscoring the importan…"
click at [271, 187] on div "Attach Images from Lately Attach Videos from Lately Upload Images" at bounding box center [215, 203] width 152 height 32
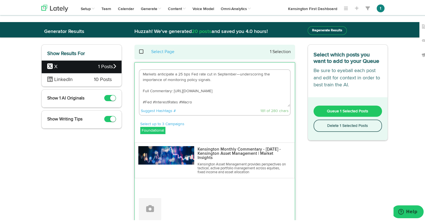
scroll to position [53, 0]
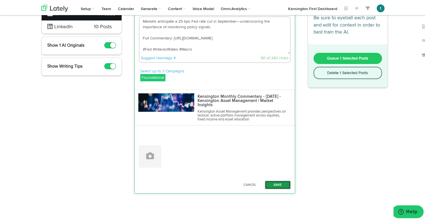
click at [278, 183] on button "Save" at bounding box center [278, 184] width 26 height 8
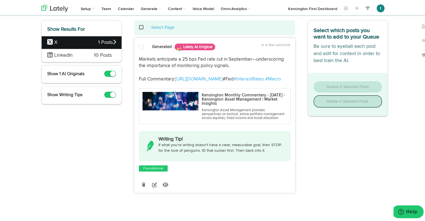
scroll to position [0, 0]
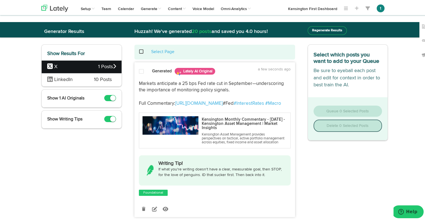
click at [140, 68] on span at bounding box center [141, 71] width 5 height 6
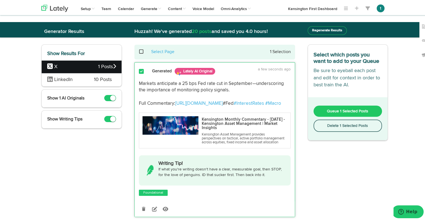
click at [317, 116] on div "Queue 1 Selected Posts Delete 1 Selected Posts" at bounding box center [348, 117] width 80 height 43
click at [318, 112] on button "Queue 1 Selected Posts" at bounding box center [348, 110] width 69 height 11
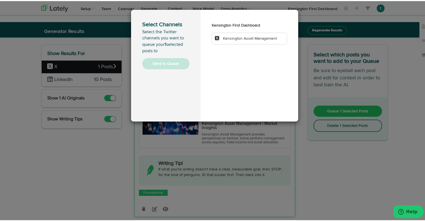
click at [245, 39] on span "Kensington Asset Management" at bounding box center [250, 38] width 54 height 4
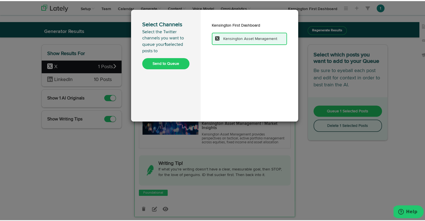
click at [159, 67] on button "Send to Queue" at bounding box center [165, 62] width 47 height 11
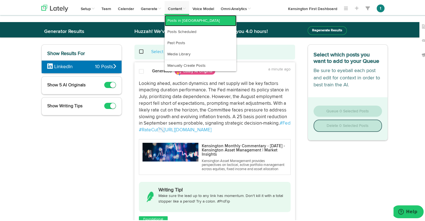
click at [173, 19] on link "Posts in [GEOGRAPHIC_DATA]" at bounding box center [201, 19] width 72 height 11
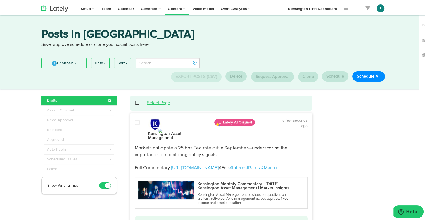
click at [148, 103] on link "Select Page" at bounding box center [158, 102] width 23 height 4
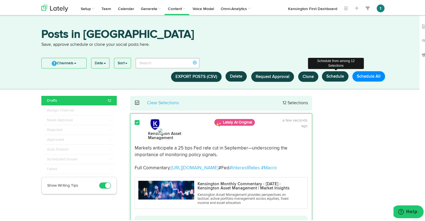
click at [332, 75] on button "Schedule" at bounding box center [335, 75] width 27 height 10
select select "11"
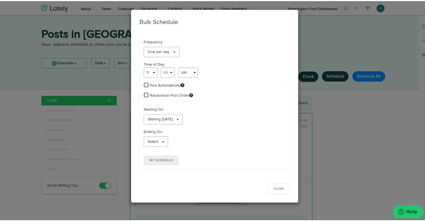
click at [163, 45] on div "Frequency: One per day 1 per day 1 per day 2 per day 3 per day 4 per day 6 per …" at bounding box center [215, 47] width 150 height 18
click at [150, 53] on link "One per day" at bounding box center [162, 51] width 36 height 11
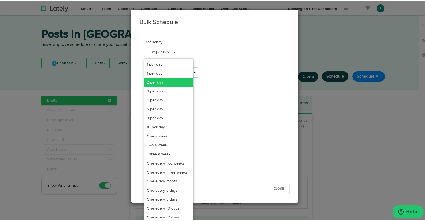
click at [152, 81] on link "2 per day" at bounding box center [168, 81] width 49 height 9
select select "11"
select select "6"
select select "PM"
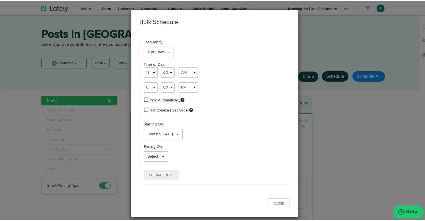
click at [144, 102] on link at bounding box center [146, 99] width 4 height 7
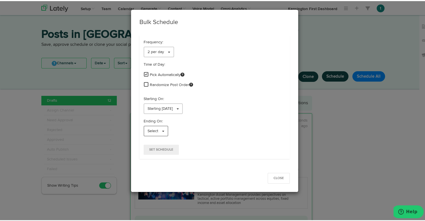
click at [154, 133] on link "Select" at bounding box center [156, 130] width 25 height 11
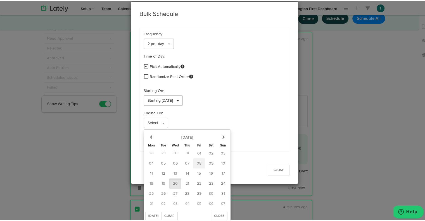
scroll to position [46, 0]
click at [221, 136] on icon "button" at bounding box center [223, 136] width 4 height 4
click at [150, 135] on icon "button" at bounding box center [152, 136] width 4 height 4
click at [221, 134] on icon "button" at bounding box center [223, 136] width 4 height 4
click at [162, 172] on span "16" at bounding box center [164, 172] width 4 height 4
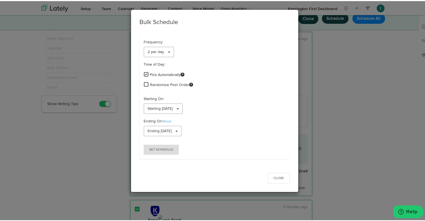
scroll to position [0, 0]
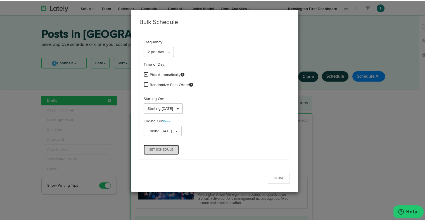
click at [159, 150] on button "Set Schedule" at bounding box center [161, 149] width 35 height 10
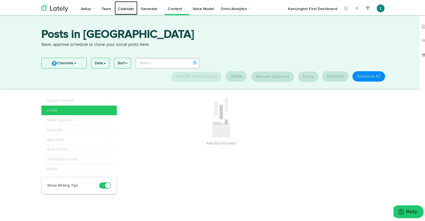
click at [124, 11] on link "Calendar" at bounding box center [126, 7] width 23 height 14
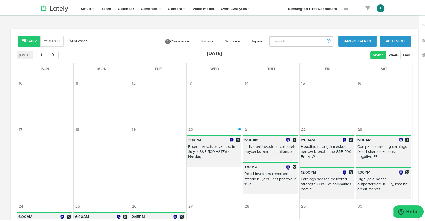
scroll to position [88, 0]
click at [56, 55] on button "next" at bounding box center [52, 54] width 11 height 8
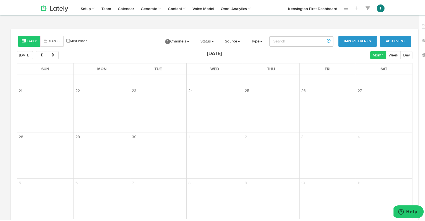
scroll to position [134, 0]
click at [41, 56] on span "prev" at bounding box center [41, 54] width 5 height 4
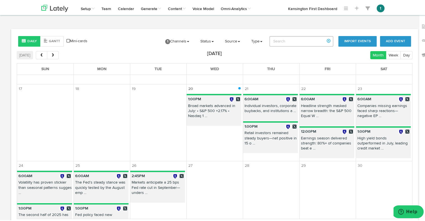
scroll to position [0, 0]
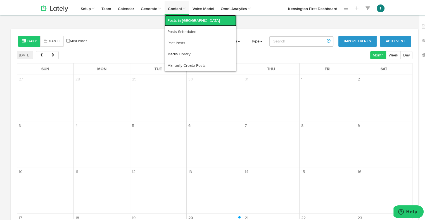
click at [179, 19] on link "Posts in [GEOGRAPHIC_DATA]" at bounding box center [201, 19] width 72 height 11
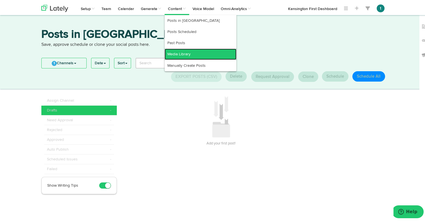
click at [188, 51] on link "Media Library" at bounding box center [201, 53] width 72 height 11
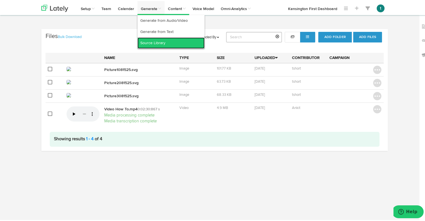
click at [150, 43] on link "Source Library" at bounding box center [171, 41] width 67 height 11
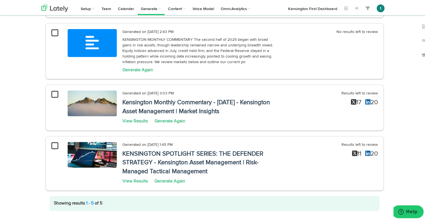
scroll to position [161, 0]
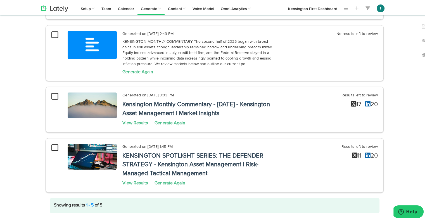
click at [51, 146] on icon at bounding box center [54, 147] width 7 height 8
click at [55, 89] on div "Generated on [DATE] 3:03 PM Kensington Monthly Commentary - [DATE] - Kensington…" at bounding box center [215, 109] width 338 height 46
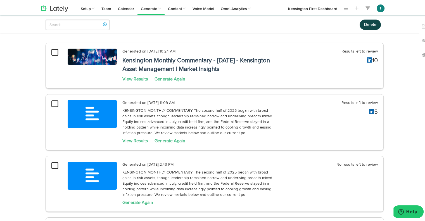
scroll to position [5, 0]
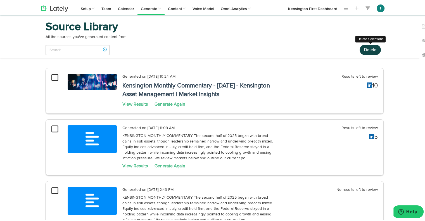
click at [366, 50] on button "Delete" at bounding box center [370, 49] width 21 height 10
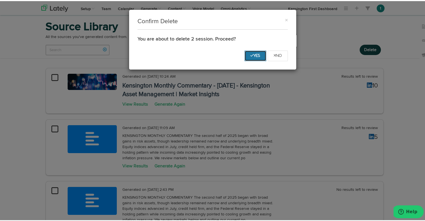
click at [251, 56] on icon "Yes" at bounding box center [256, 54] width 10 height 3
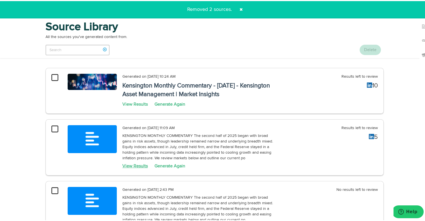
click at [134, 165] on link "View Results" at bounding box center [134, 165] width 25 height 4
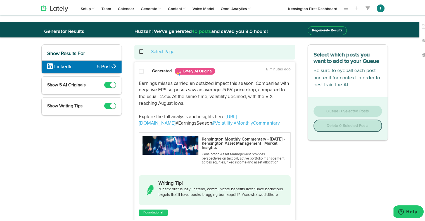
click at [139, 54] on div "Select Page" at bounding box center [215, 51] width 152 height 6
click at [139, 51] on span at bounding box center [144, 51] width 11 height 0
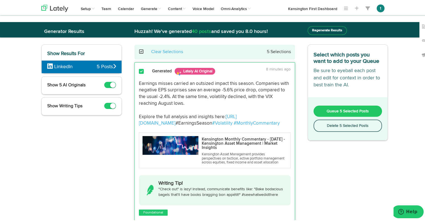
click at [331, 110] on span "Queue 5 Selected Posts" at bounding box center [348, 110] width 42 height 4
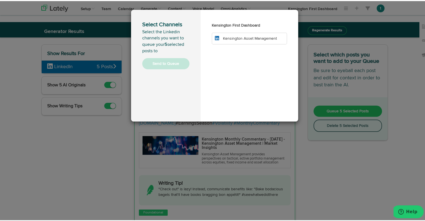
click at [221, 33] on li "Kensington Asset Management" at bounding box center [249, 38] width 75 height 12
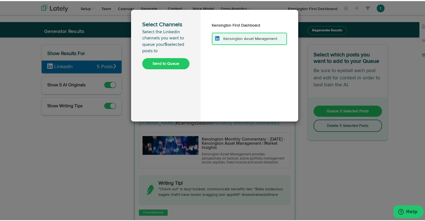
click at [168, 62] on button "Send to Queue" at bounding box center [165, 62] width 47 height 11
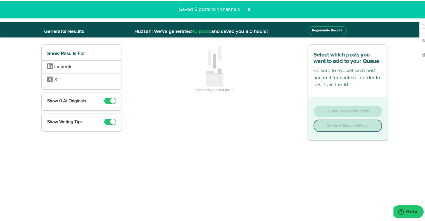
click at [245, 10] on span at bounding box center [249, 8] width 9 height 9
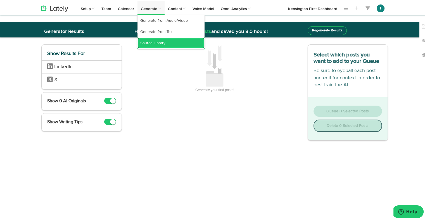
click at [146, 41] on link "Source Library" at bounding box center [171, 41] width 67 height 11
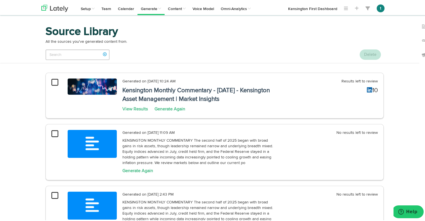
click at [51, 81] on icon at bounding box center [54, 81] width 7 height 8
click at [51, 136] on icon at bounding box center [54, 133] width 7 height 8
click at [51, 192] on icon at bounding box center [54, 195] width 7 height 8
click at [371, 55] on button "Delete" at bounding box center [370, 53] width 21 height 10
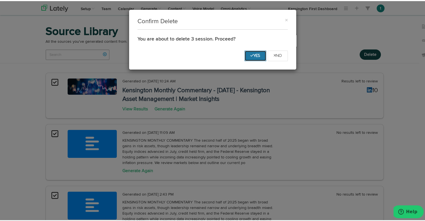
click at [251, 56] on icon "Yes" at bounding box center [256, 54] width 10 height 3
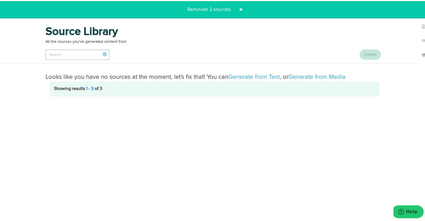
click at [239, 7] on span at bounding box center [241, 8] width 9 height 9
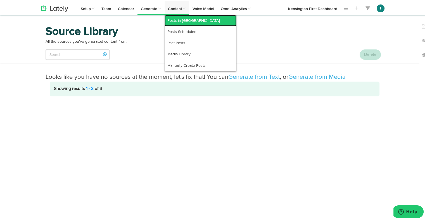
click at [172, 15] on link "Posts in [GEOGRAPHIC_DATA]" at bounding box center [201, 19] width 72 height 11
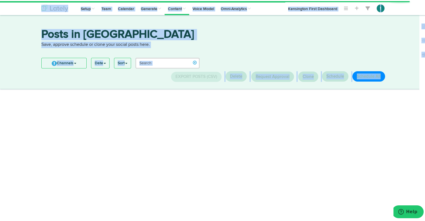
click at [172, 15] on div "Posts in [GEOGRAPHIC_DATA] Save, approve schedule or clone your social posts he…" at bounding box center [215, 51] width 430 height 74
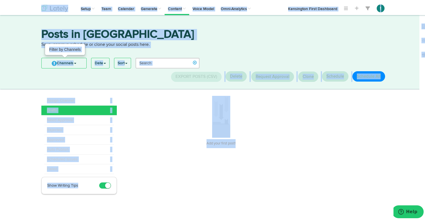
click at [55, 58] on link "1 Channels" at bounding box center [64, 62] width 45 height 10
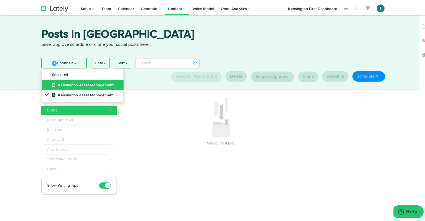
click at [72, 81] on link "Kensington Asset Management" at bounding box center [83, 84] width 82 height 10
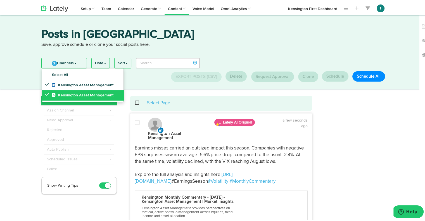
click at [70, 92] on span "Kensington Asset Management" at bounding box center [83, 94] width 62 height 4
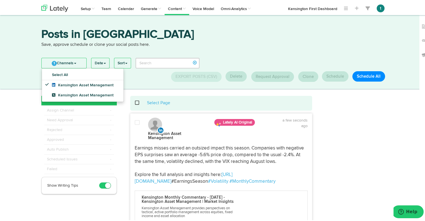
click at [300, 117] on div "a few seconds ago" at bounding box center [294, 128] width 35 height 23
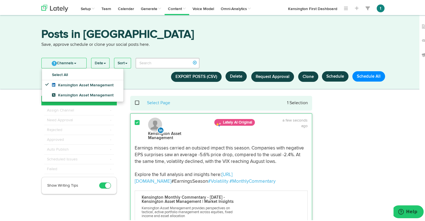
click at [295, 118] on time "a few seconds ago" at bounding box center [295, 122] width 25 height 10
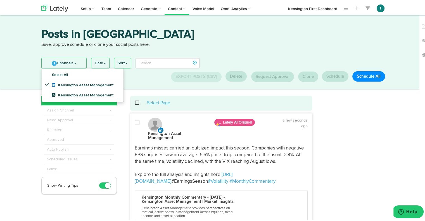
click at [135, 99] on div "Select Page" at bounding box center [222, 102] width 174 height 6
click at [137, 103] on div "Select Page" at bounding box center [222, 102] width 174 height 6
click at [136, 102] on span at bounding box center [140, 102] width 11 height 0
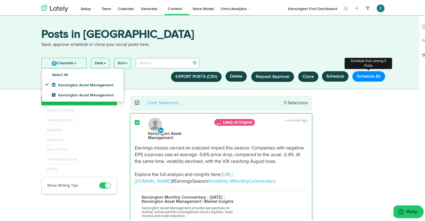
click at [360, 77] on button "Schedule All" at bounding box center [369, 75] width 33 height 10
select select "11"
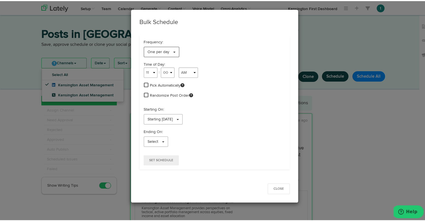
click at [162, 50] on span "One per day" at bounding box center [159, 51] width 22 height 4
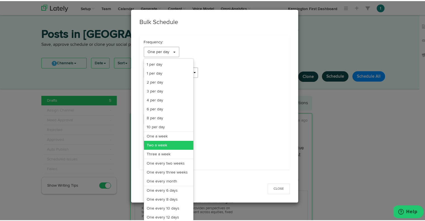
click at [169, 141] on link "Two a week" at bounding box center [168, 144] width 49 height 9
select select "11"
select select "6"
select select "PM"
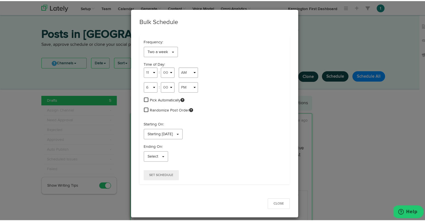
click at [144, 99] on span at bounding box center [146, 98] width 4 height 5
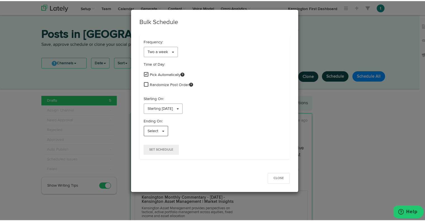
click at [159, 128] on link "Select" at bounding box center [156, 130] width 25 height 11
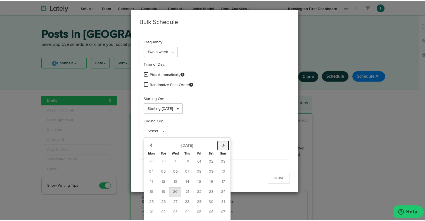
click at [221, 144] on icon "button" at bounding box center [223, 144] width 4 height 4
click at [162, 180] on span "16" at bounding box center [164, 180] width 4 height 4
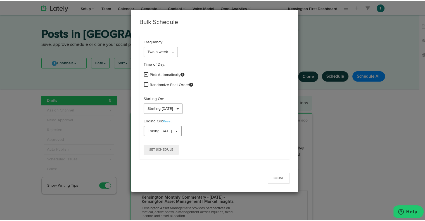
click at [182, 127] on link "Ending [DATE]" at bounding box center [163, 130] width 38 height 11
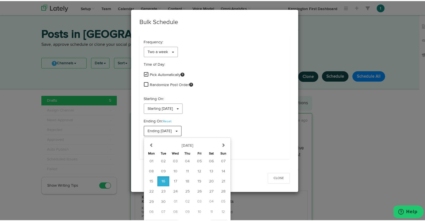
click at [182, 127] on link "Ending [DATE]" at bounding box center [163, 130] width 38 height 11
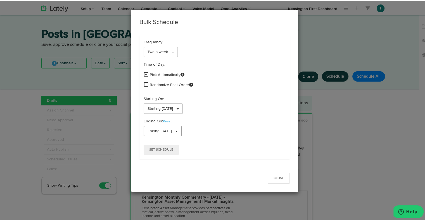
click at [172, 130] on span "Ending [DATE]" at bounding box center [160, 130] width 24 height 4
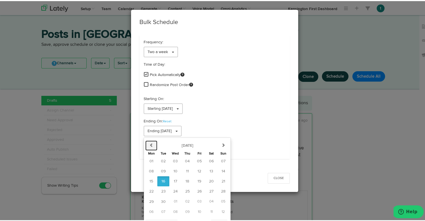
click at [150, 144] on icon "button" at bounding box center [152, 144] width 4 height 4
click at [221, 142] on icon "button" at bounding box center [223, 144] width 4 height 4
click at [161, 159] on span "02" at bounding box center [163, 160] width 5 height 4
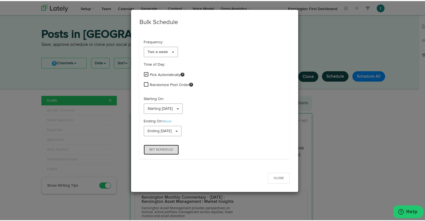
click at [146, 147] on button "Set Schedule" at bounding box center [161, 149] width 35 height 10
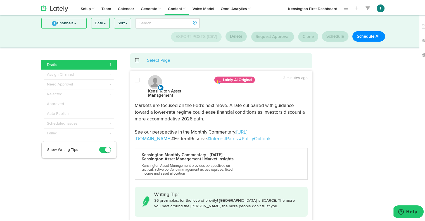
scroll to position [5, 0]
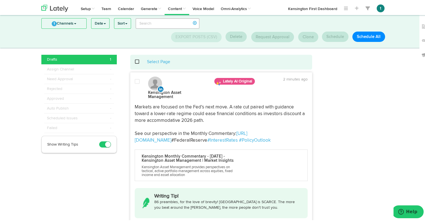
click at [135, 81] on span at bounding box center [137, 81] width 5 height 6
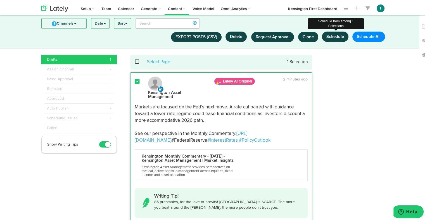
click at [331, 32] on button "Schedule" at bounding box center [335, 35] width 27 height 10
select select "11"
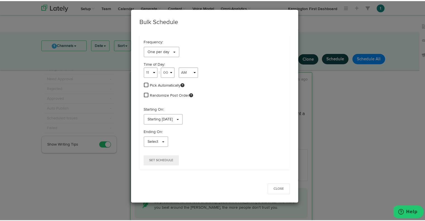
click at [144, 85] on span at bounding box center [146, 83] width 4 height 5
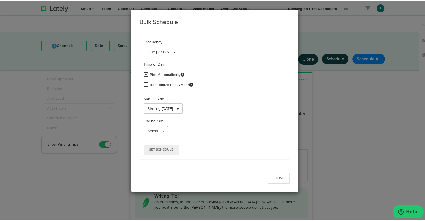
click at [154, 130] on span "Select" at bounding box center [153, 130] width 11 height 4
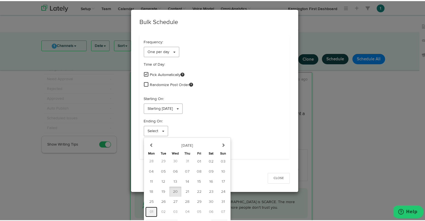
click at [150, 209] on button "01" at bounding box center [151, 211] width 12 height 10
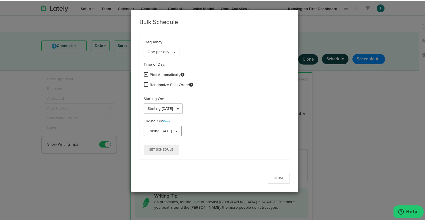
click at [164, 129] on span "Ending [DATE]" at bounding box center [160, 130] width 24 height 4
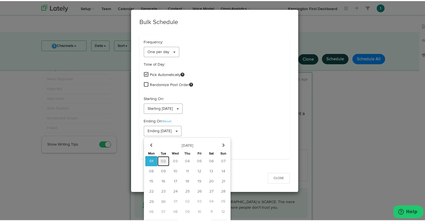
click at [161, 159] on span "02" at bounding box center [163, 160] width 5 height 4
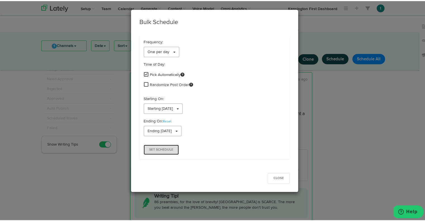
click at [169, 145] on button "Set Schedule" at bounding box center [161, 149] width 35 height 10
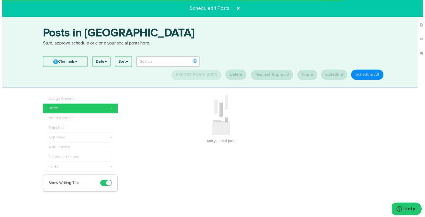
scroll to position [0, 0]
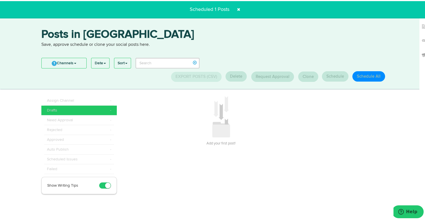
click at [237, 9] on span at bounding box center [238, 8] width 9 height 9
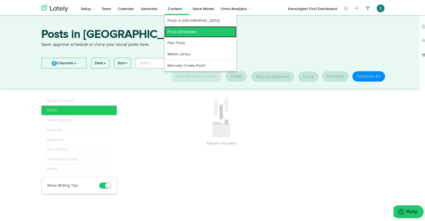
click at [181, 29] on link "Posts Scheduled" at bounding box center [201, 30] width 72 height 11
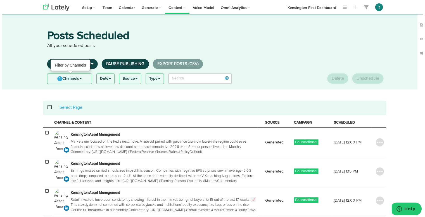
click at [74, 79] on link "1 Channels" at bounding box center [68, 79] width 45 height 10
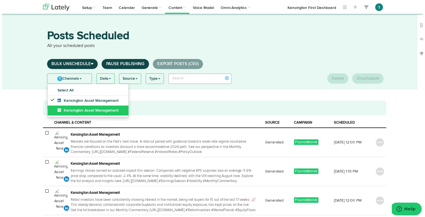
click at [56, 110] on icon at bounding box center [59, 111] width 6 height 4
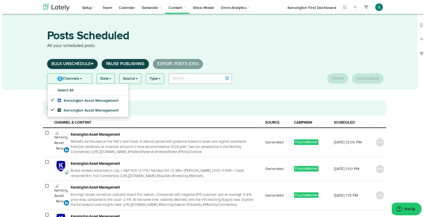
click at [246, 39] on h3 "Posts Scheduled" at bounding box center [215, 37] width 338 height 13
click at [231, 45] on p "All your scheduled posts" at bounding box center [215, 46] width 338 height 6
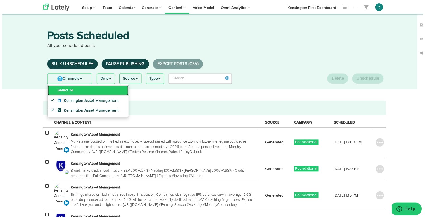
click at [61, 92] on link "Select All" at bounding box center [87, 91] width 82 height 10
click at [61, 92] on link "Clear All" at bounding box center [87, 91] width 82 height 10
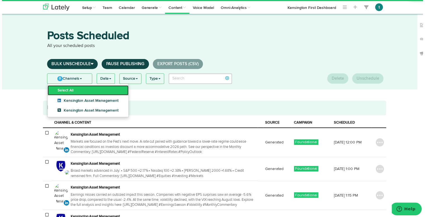
click at [81, 89] on link "Select All" at bounding box center [87, 91] width 82 height 10
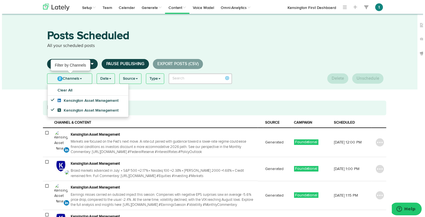
click at [65, 77] on link "2 Channels" at bounding box center [68, 79] width 45 height 10
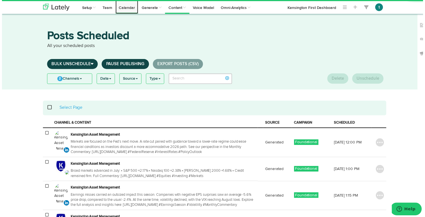
click at [124, 8] on link "Calendar" at bounding box center [126, 7] width 23 height 14
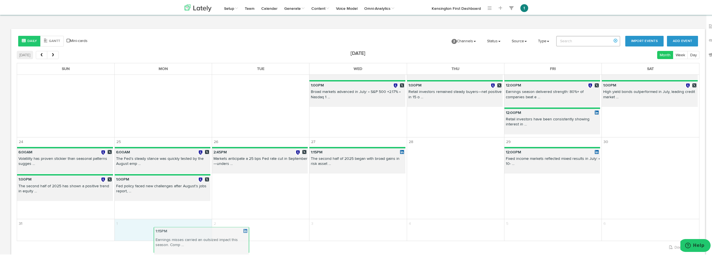
scroll to position [279, 0]
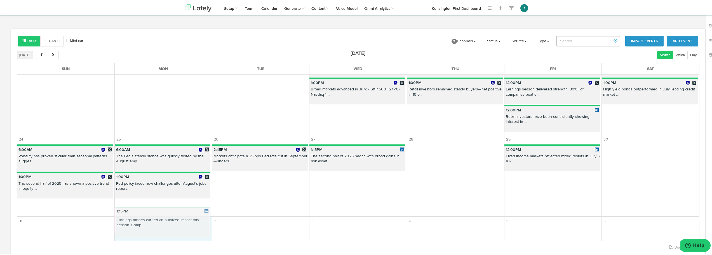
drag, startPoint x: 359, startPoint y: 122, endPoint x: 168, endPoint y: 222, distance: 215.7
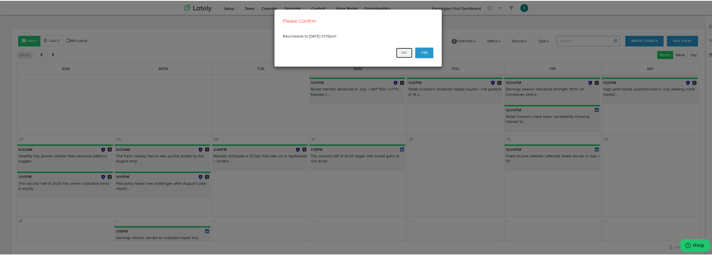
click at [400, 53] on button "No" at bounding box center [404, 52] width 17 height 11
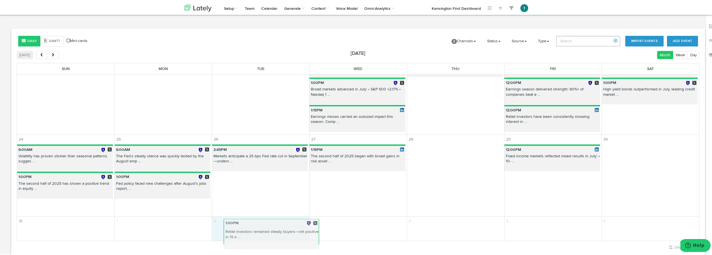
drag, startPoint x: 447, startPoint y: 88, endPoint x: 268, endPoint y: 230, distance: 228.5
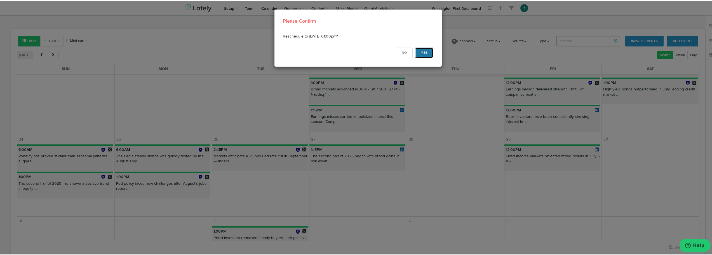
click at [423, 52] on button "Yes" at bounding box center [424, 52] width 18 height 11
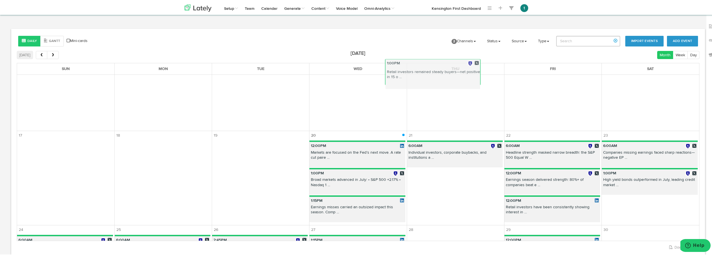
scroll to position [182, 0]
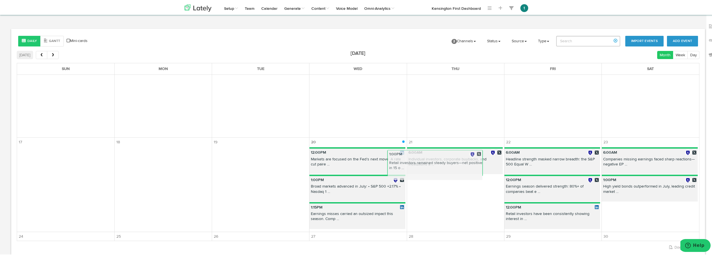
drag, startPoint x: 266, startPoint y: 184, endPoint x: 443, endPoint y: 165, distance: 178.6
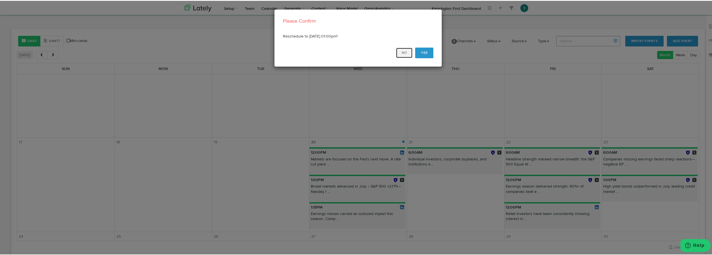
click at [402, 50] on button "No" at bounding box center [404, 52] width 17 height 11
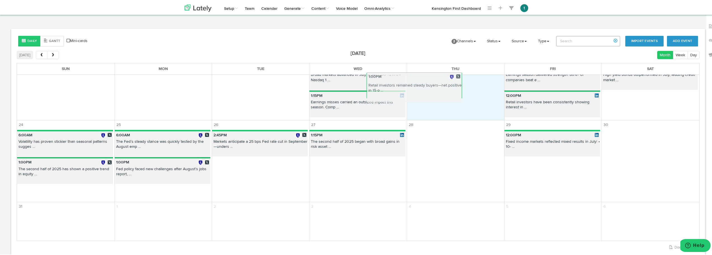
scroll to position [293, 0]
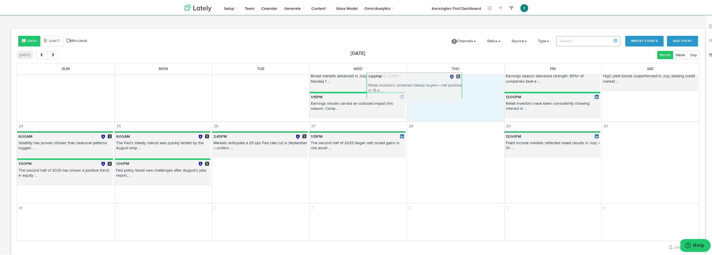
drag, startPoint x: 282, startPoint y: 220, endPoint x: 439, endPoint y: 82, distance: 208.8
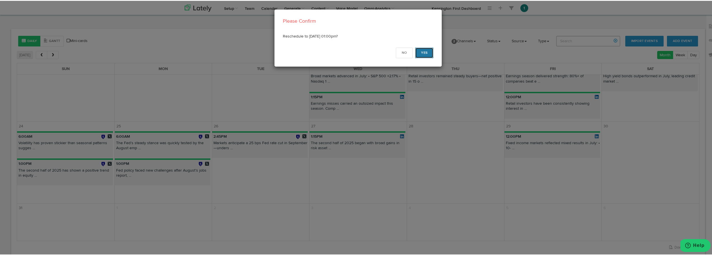
click at [425, 55] on button "Yes" at bounding box center [424, 52] width 18 height 11
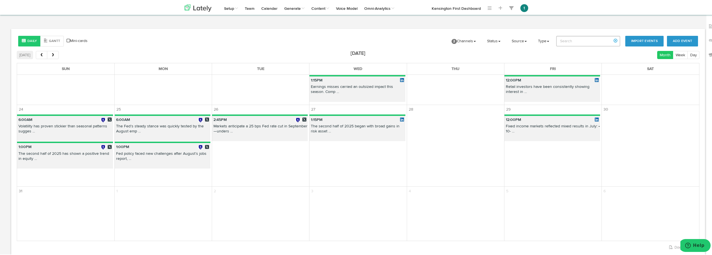
scroll to position [310, 0]
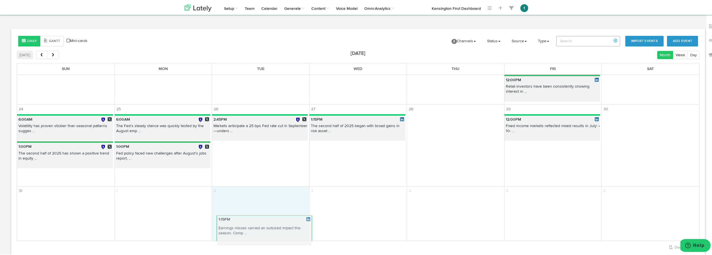
drag, startPoint x: 356, startPoint y: 81, endPoint x: 266, endPoint y: 218, distance: 164.0
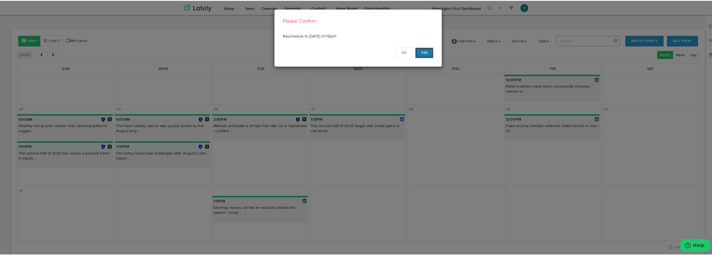
click at [425, 49] on button "Yes" at bounding box center [424, 52] width 18 height 11
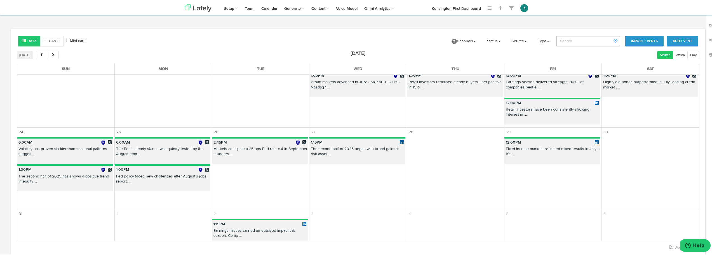
scroll to position [287, 0]
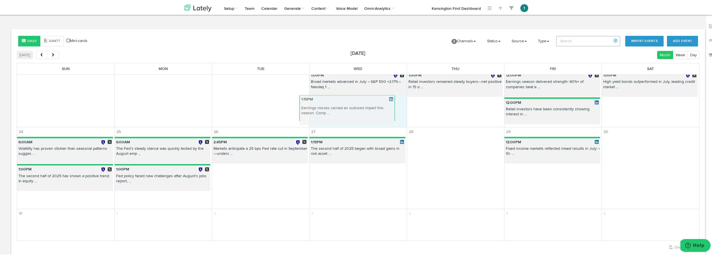
drag, startPoint x: 272, startPoint y: 232, endPoint x: 361, endPoint y: 109, distance: 152.6
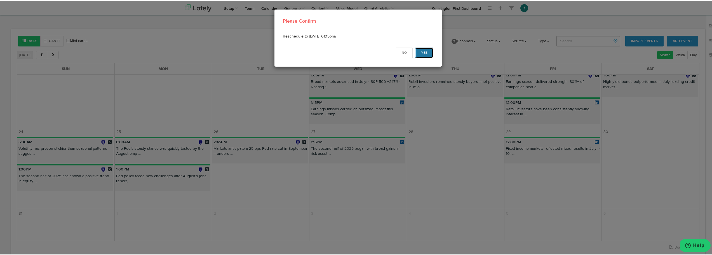
click at [421, 51] on button "Yes" at bounding box center [424, 52] width 18 height 11
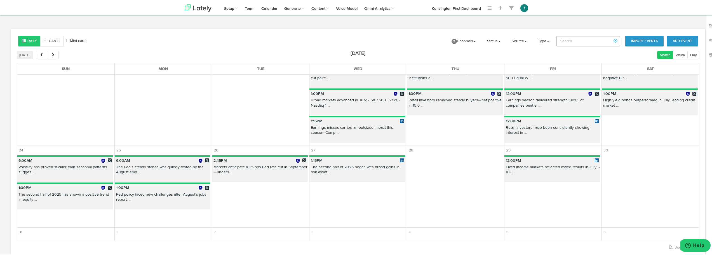
scroll to position [268, 0]
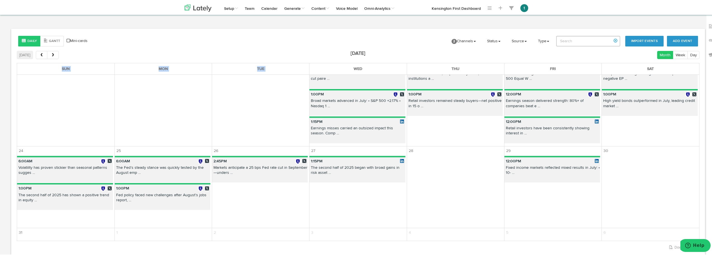
drag, startPoint x: 321, startPoint y: 117, endPoint x: 356, endPoint y: 133, distance: 38.5
click at [283, 217] on table "Sun Mon Tue Wed Thu Fri Sat 27 28 29 30 31 1 2 3 4 5 6 7 8 9 10 11 12 13 14 15 …" at bounding box center [358, 151] width 682 height 178
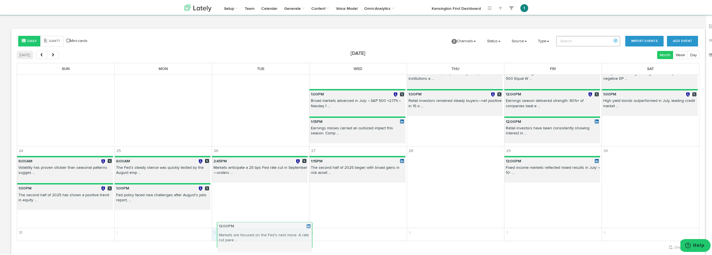
drag, startPoint x: 351, startPoint y: 79, endPoint x: 262, endPoint y: 239, distance: 183.4
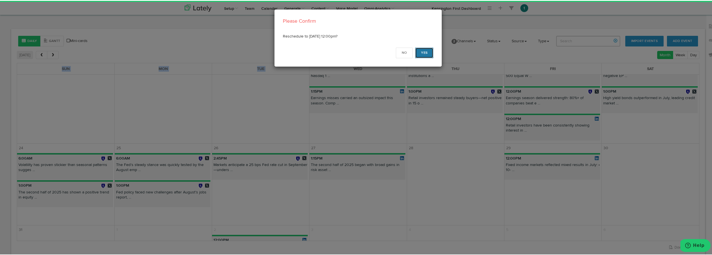
click at [419, 53] on button "Yes" at bounding box center [424, 52] width 18 height 11
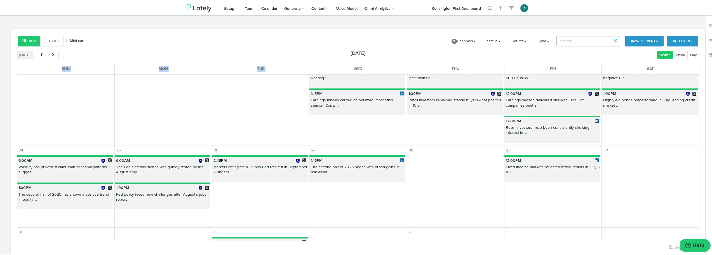
scroll to position [270, 0]
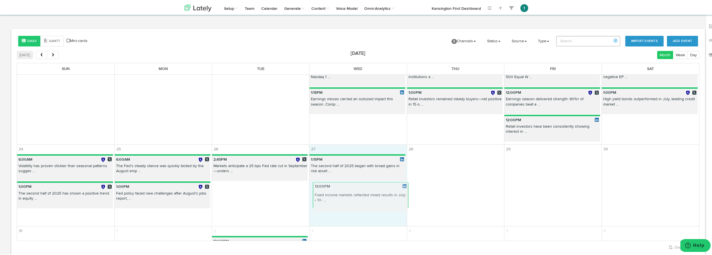
drag, startPoint x: 541, startPoint y: 159, endPoint x: 349, endPoint y: 188, distance: 193.8
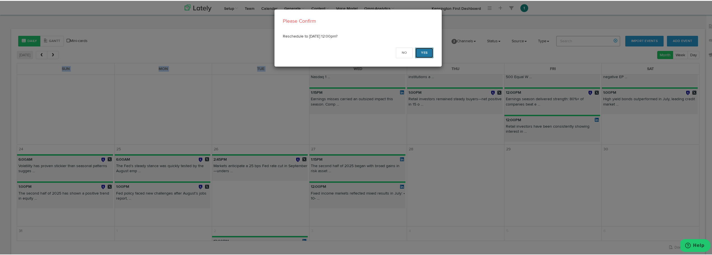
click at [423, 50] on button "Yes" at bounding box center [424, 52] width 18 height 11
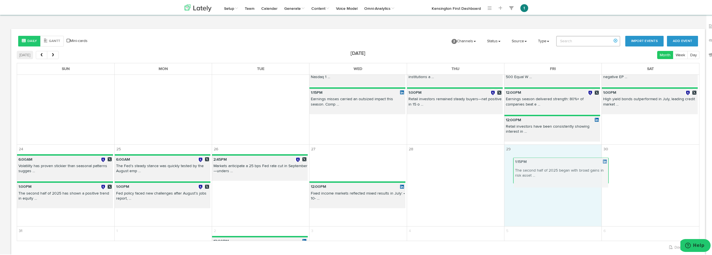
drag, startPoint x: 331, startPoint y: 171, endPoint x: 537, endPoint y: 174, distance: 207.0
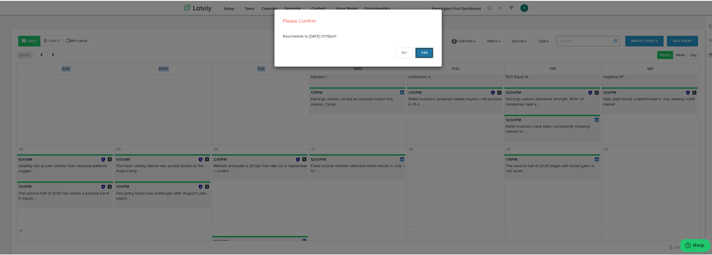
click at [420, 52] on button "Yes" at bounding box center [424, 52] width 18 height 11
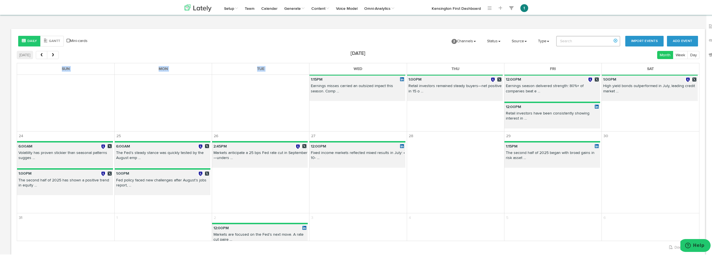
scroll to position [286, 0]
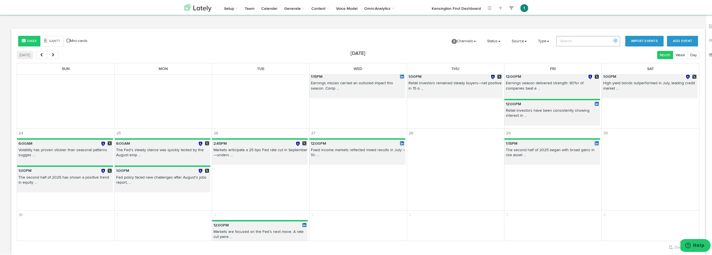
click at [281, 111] on td at bounding box center [260, 85] width 97 height 84
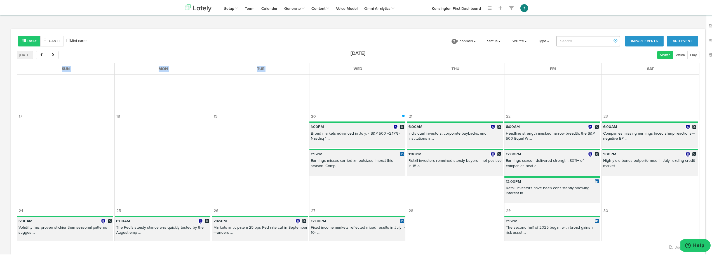
scroll to position [208, 0]
click at [425, 160] on p "Earnings season delivered strength: 80%+ of companies beat e ..." at bounding box center [552, 163] width 96 height 12
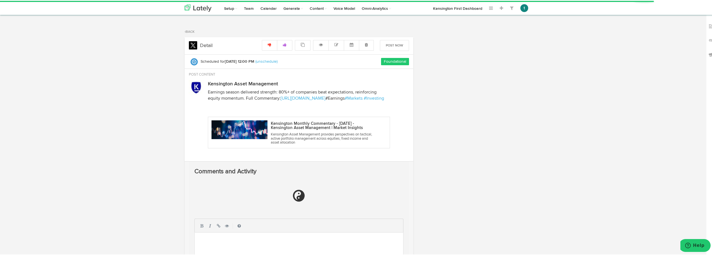
radio input "true"
select select "12"
select select "PM"
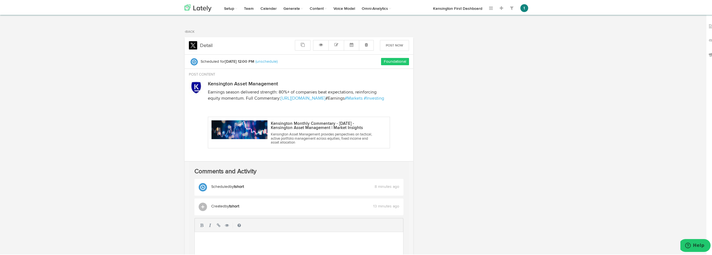
click at [213, 63] on span "Scheduled" at bounding box center [210, 61] width 18 height 4
click at [338, 43] on link at bounding box center [336, 44] width 16 height 11
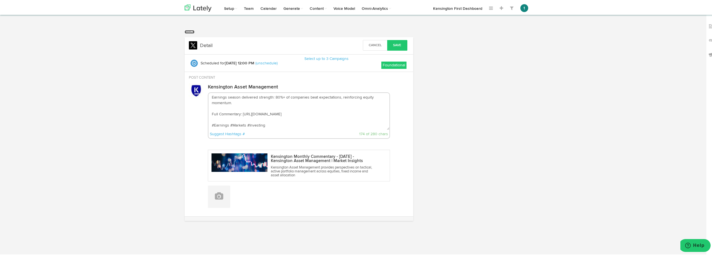
click at [185, 32] on link "Back" at bounding box center [190, 30] width 10 height 3
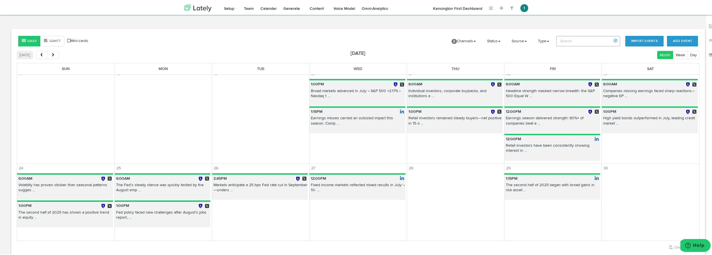
scroll to position [228, 0]
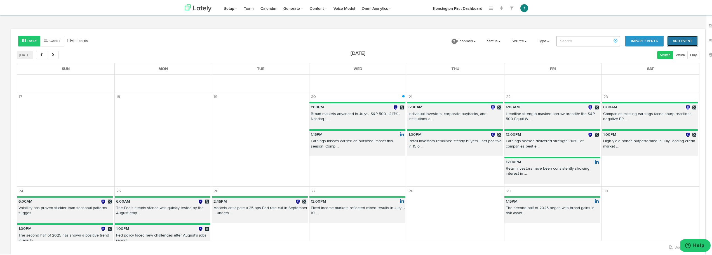
click at [425, 43] on button "Add Event" at bounding box center [682, 40] width 31 height 11
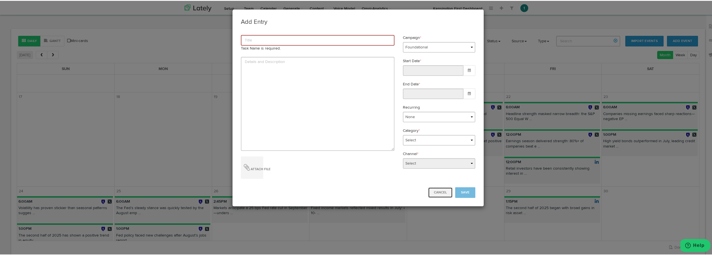
click at [425, 186] on div "Cancel Save" at bounding box center [357, 193] width 251 height 23
click at [425, 192] on button "Cancel" at bounding box center [440, 191] width 25 height 11
